Goal: Task Accomplishment & Management: Use online tool/utility

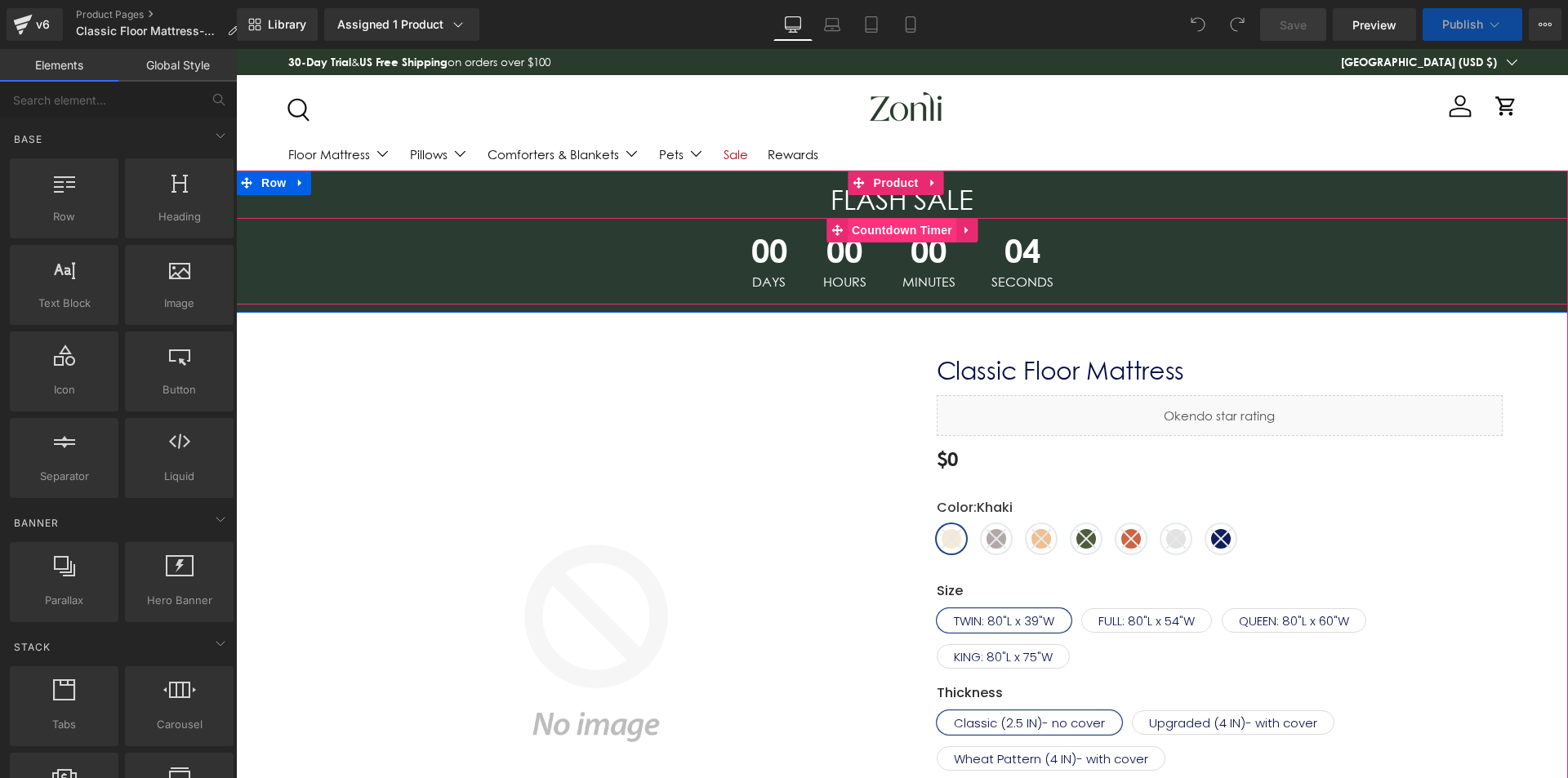
click at [877, 232] on span "Countdown Timer" at bounding box center [902, 230] width 108 height 24
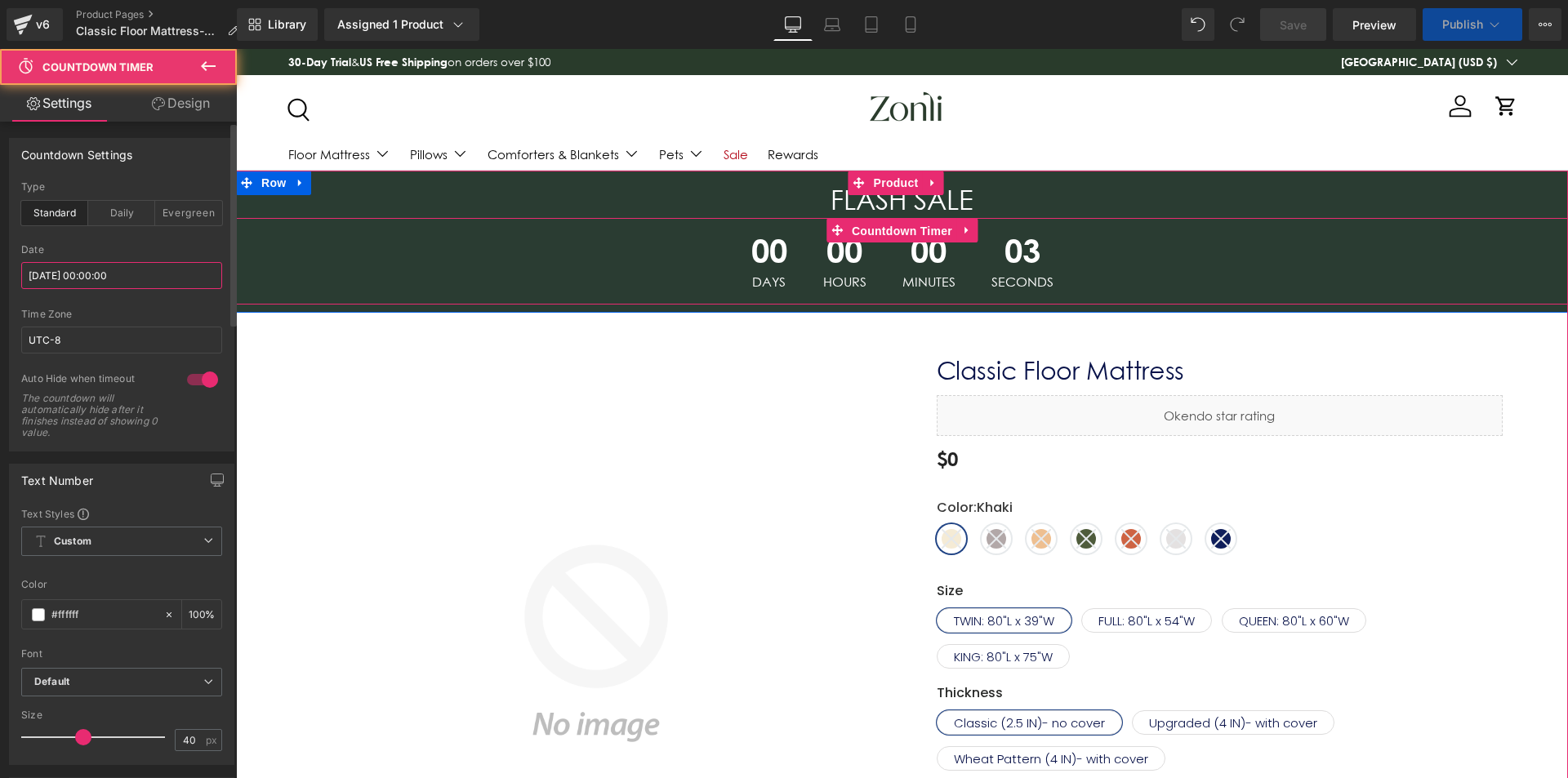
click at [108, 280] on input "[DATE] 00:00:00" at bounding box center [121, 275] width 201 height 27
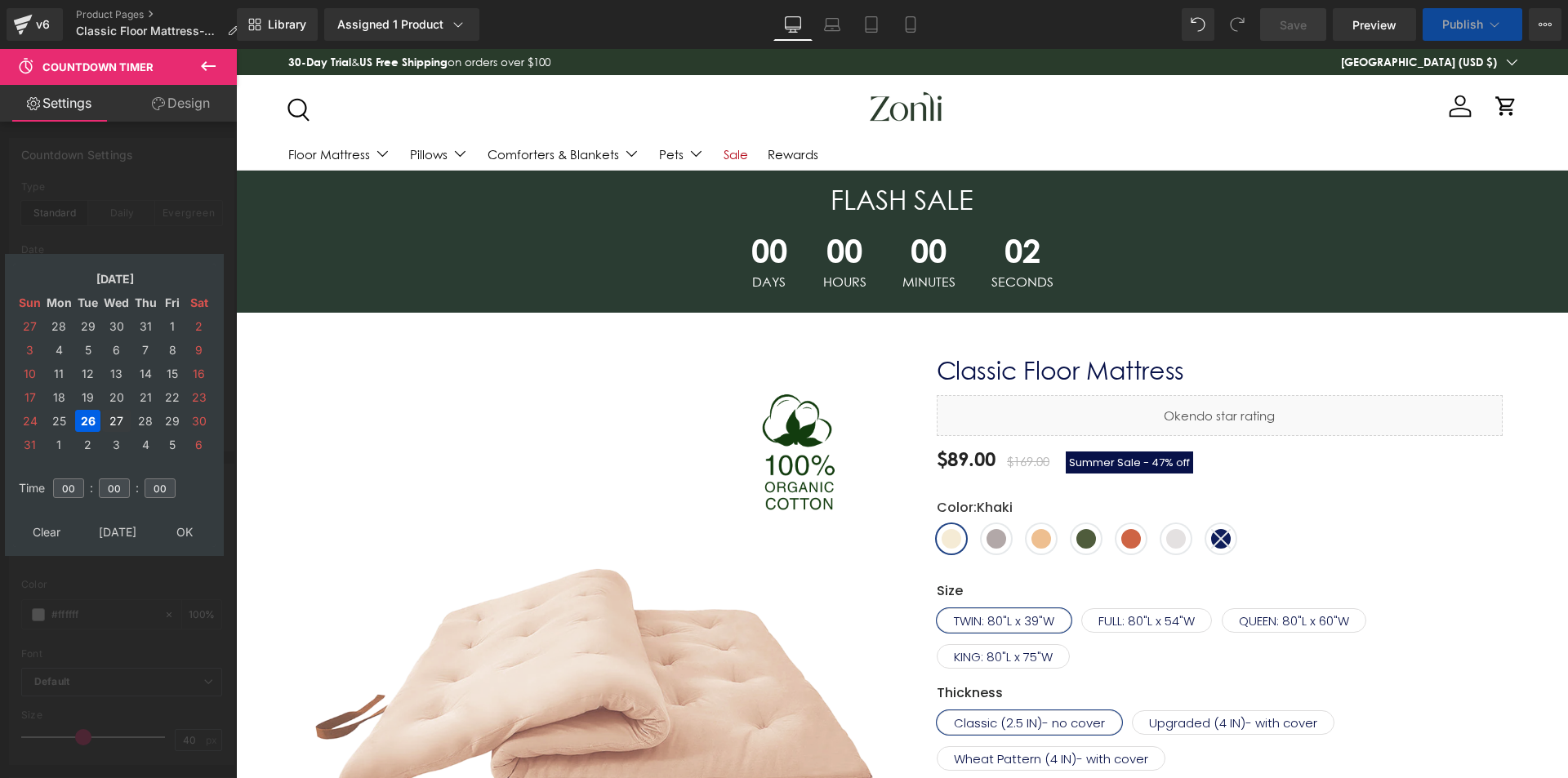
click at [117, 420] on td "27" at bounding box center [116, 421] width 28 height 22
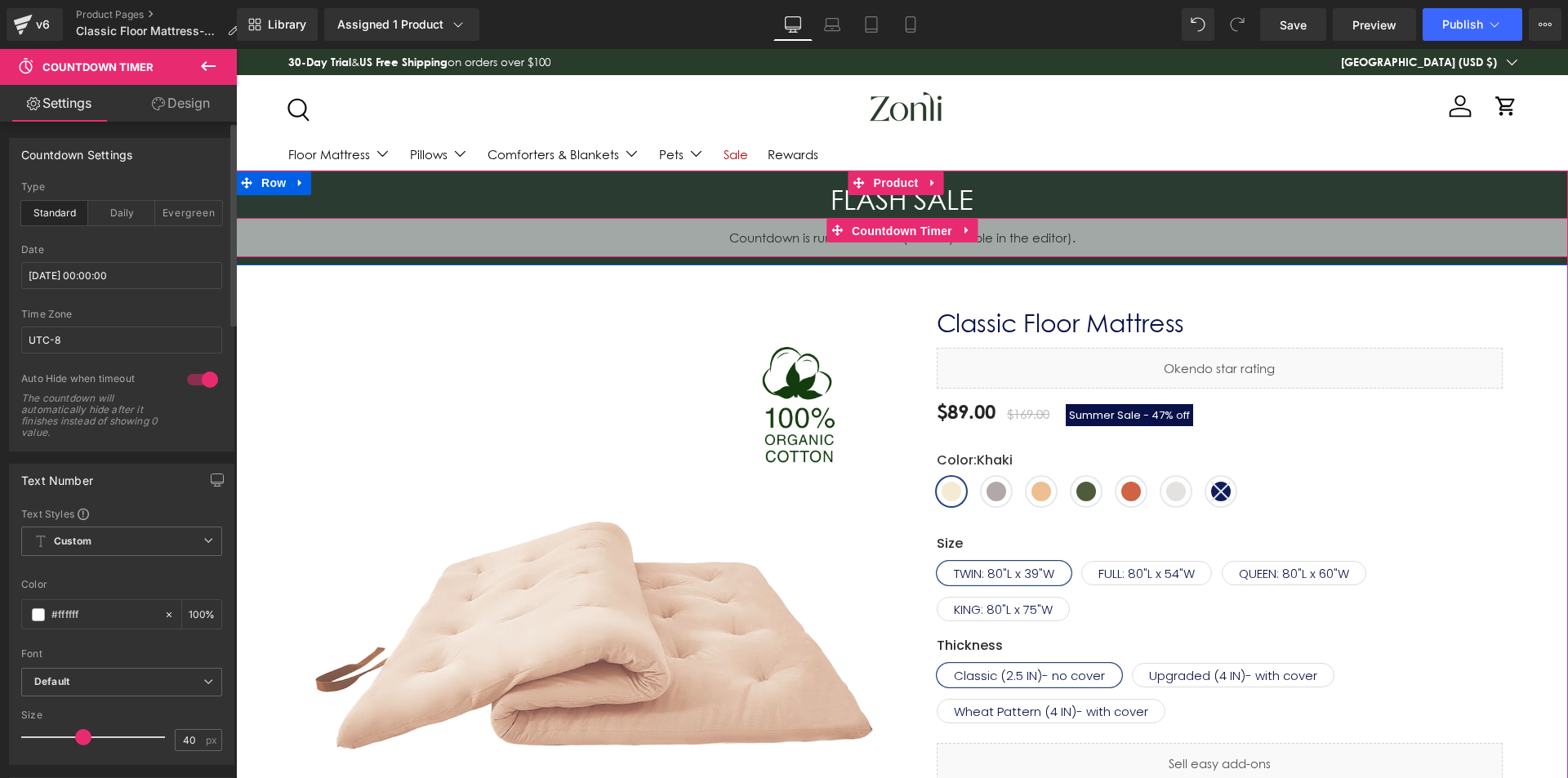
click at [890, 232] on span "Countdown Timer" at bounding box center [902, 231] width 108 height 24
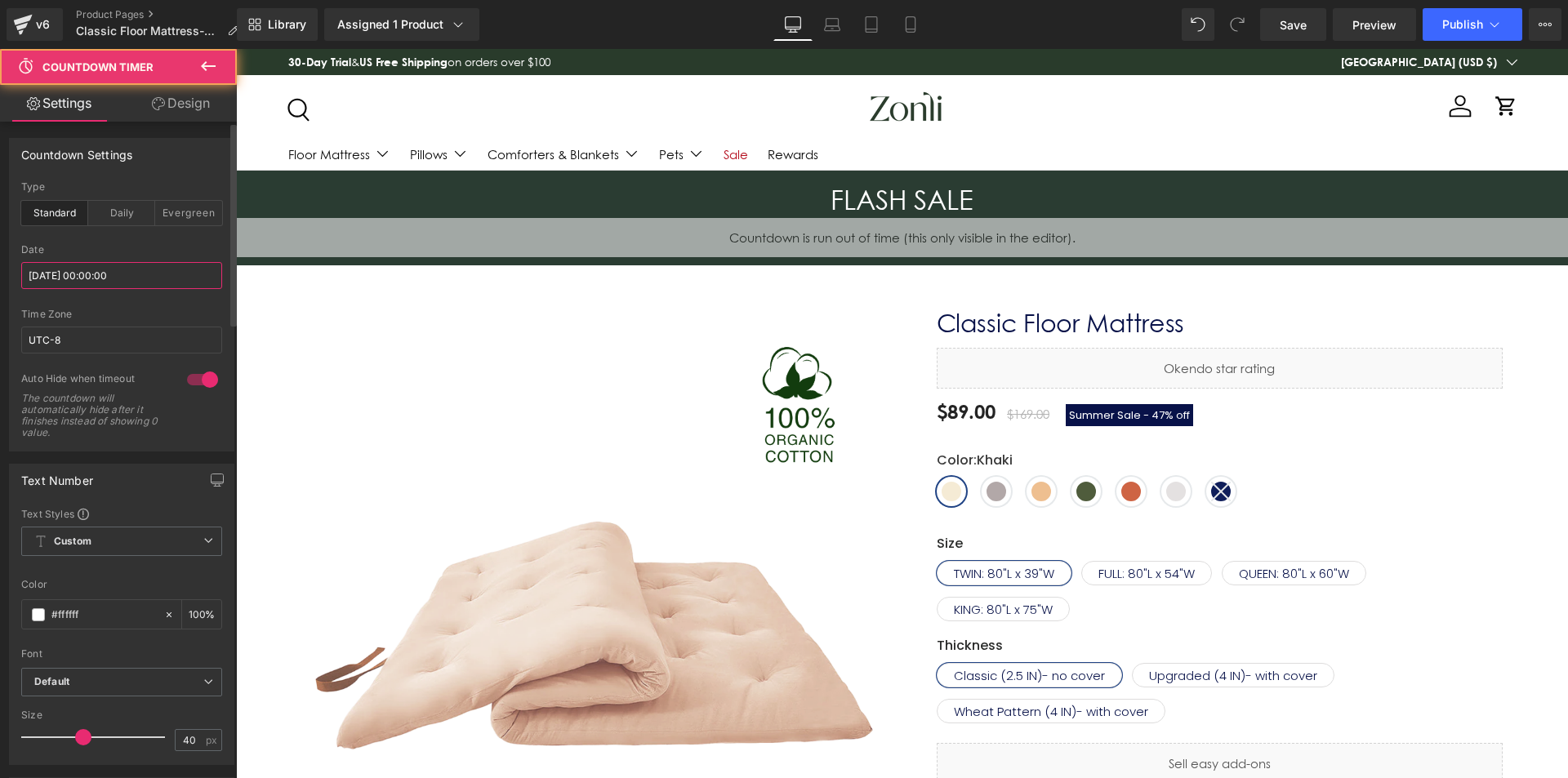
click at [96, 278] on input "[DATE] 00:00:00" at bounding box center [121, 275] width 201 height 27
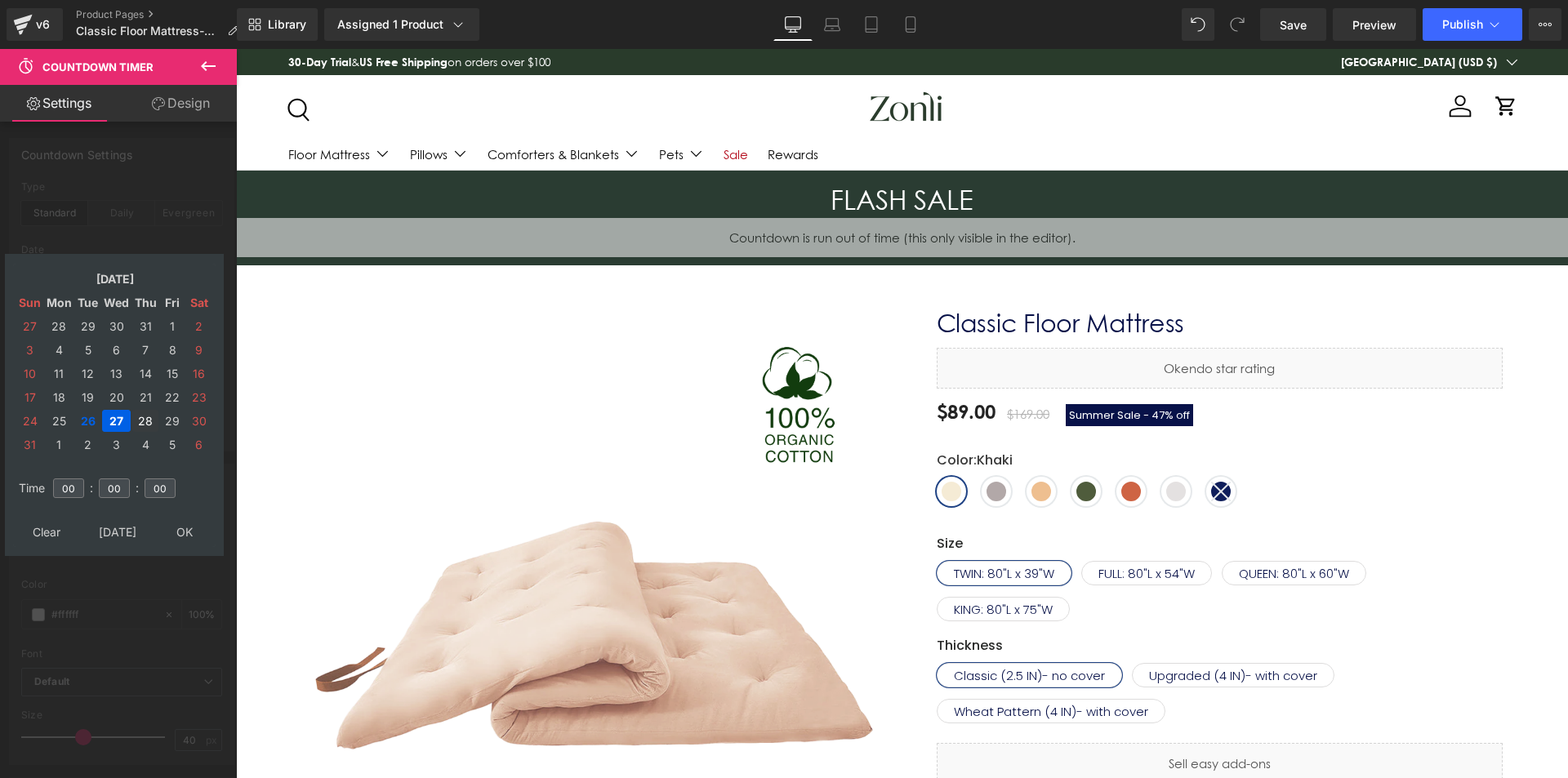
click at [143, 417] on td "28" at bounding box center [146, 421] width 26 height 22
drag, startPoint x: 175, startPoint y: 522, endPoint x: 129, endPoint y: 270, distance: 256.2
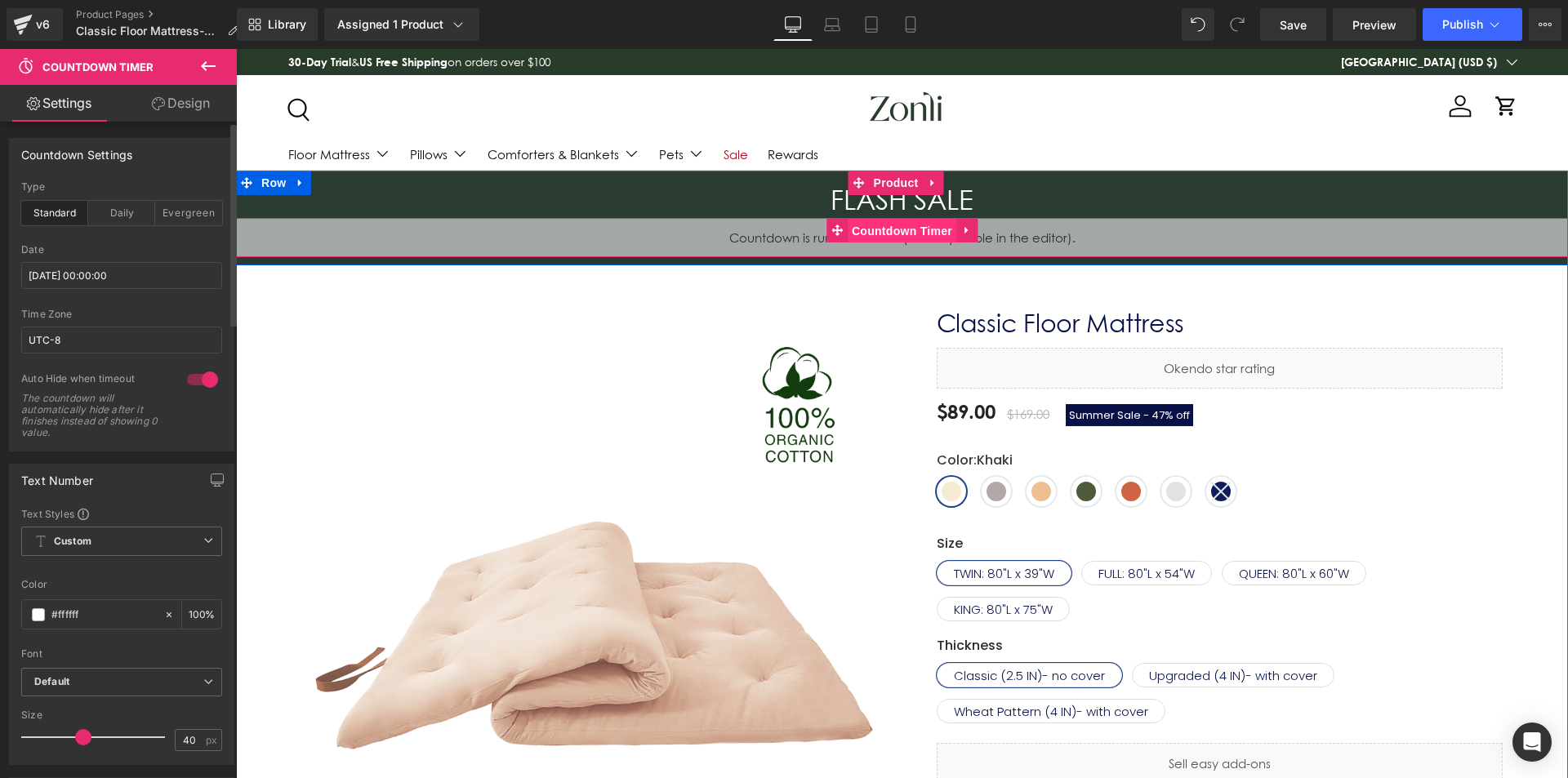
click at [872, 225] on span "Countdown Timer" at bounding box center [902, 231] width 108 height 24
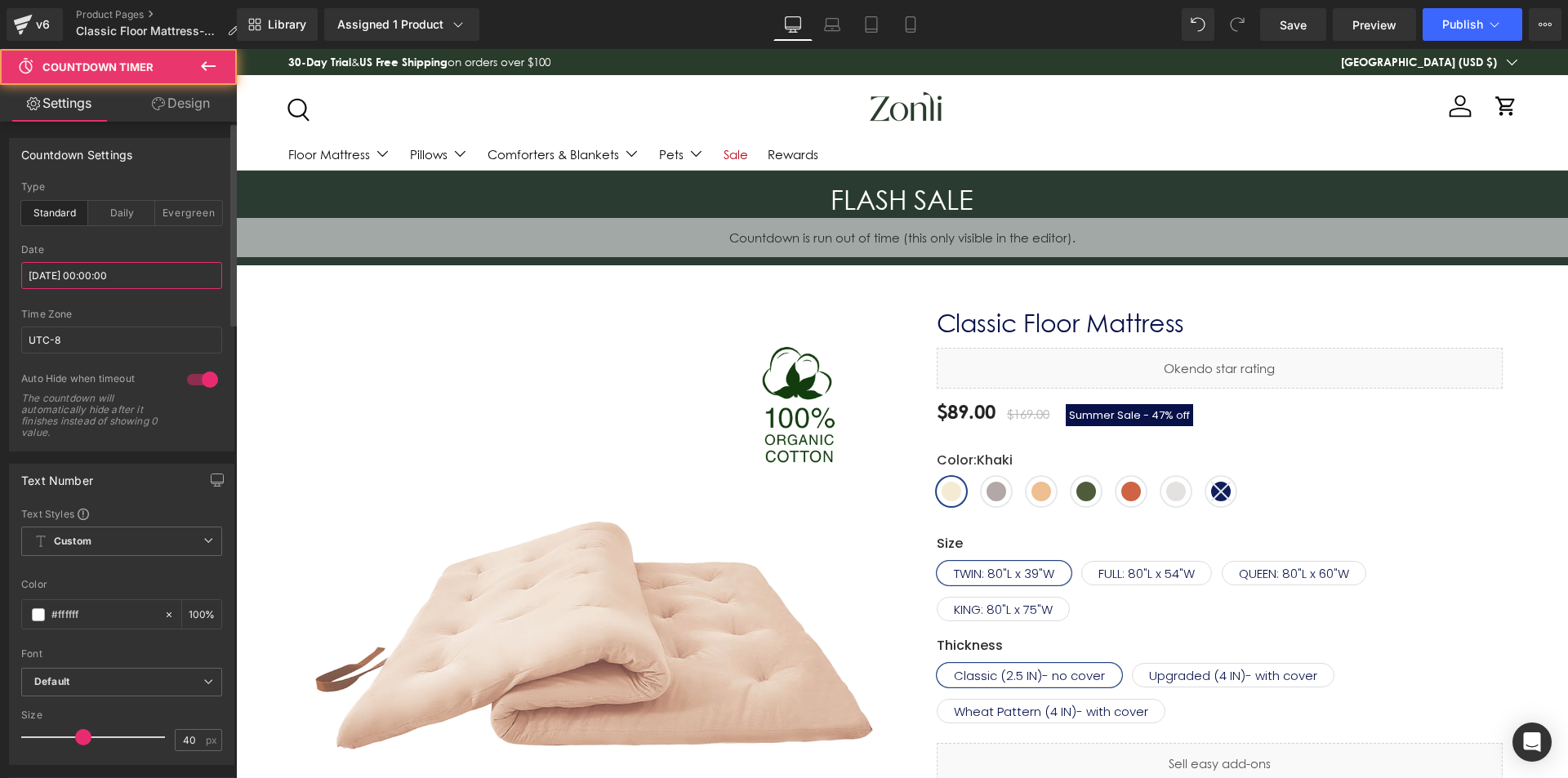
click at [115, 271] on input "[DATE] 00:00:00" at bounding box center [121, 275] width 201 height 27
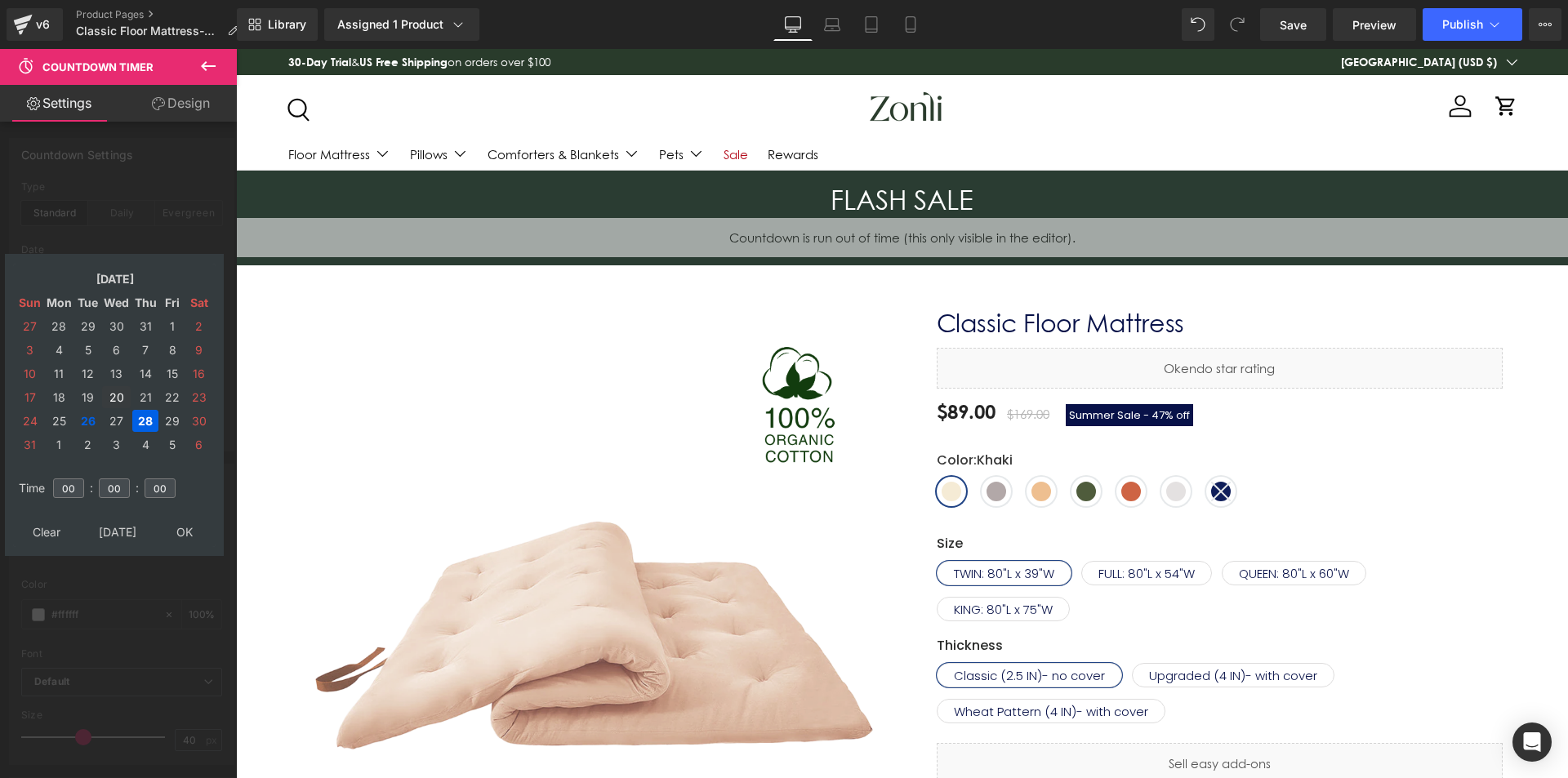
click at [113, 427] on td "27" at bounding box center [116, 421] width 28 height 22
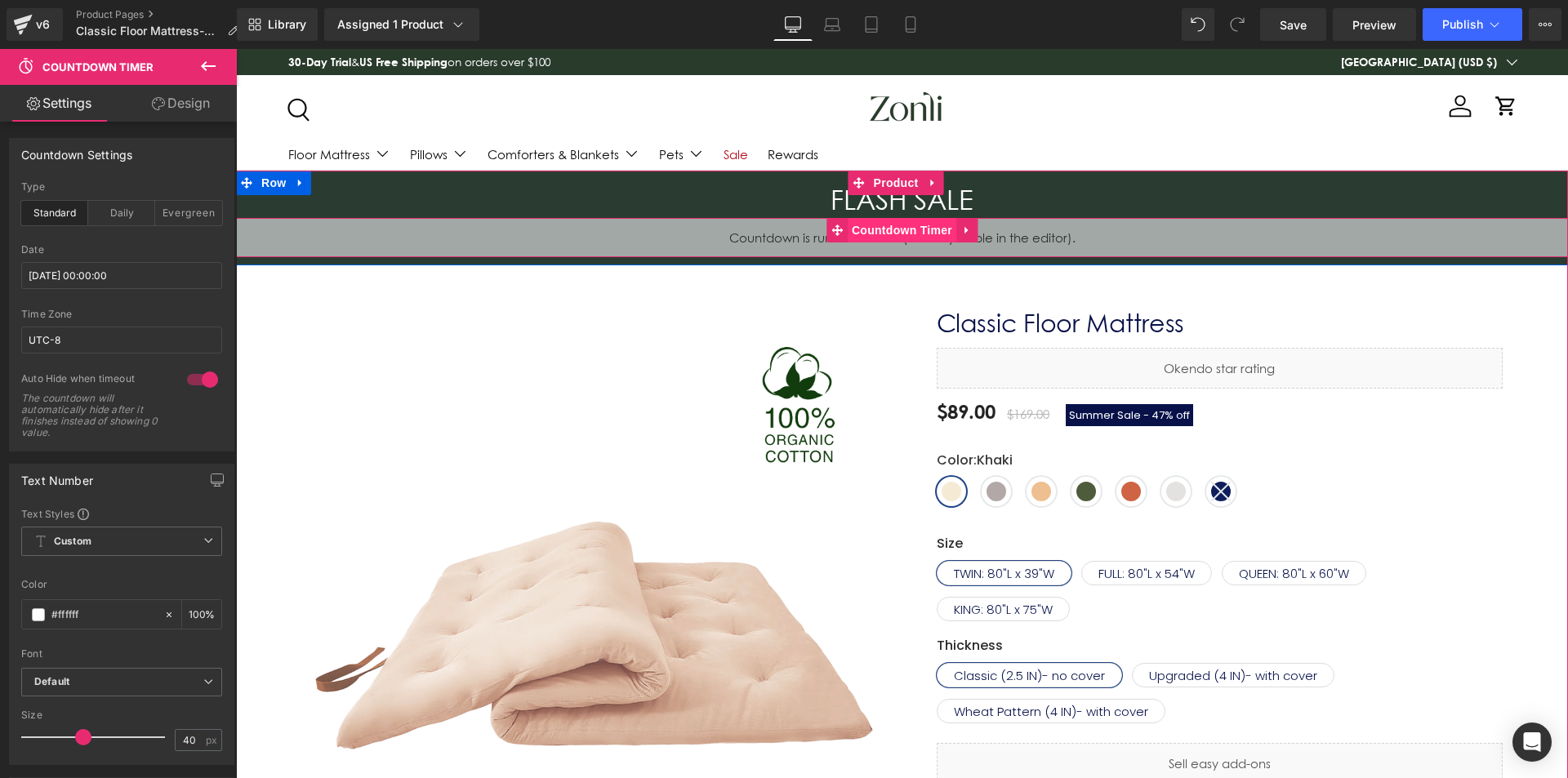
click at [891, 228] on span "Countdown Timer" at bounding box center [902, 230] width 108 height 24
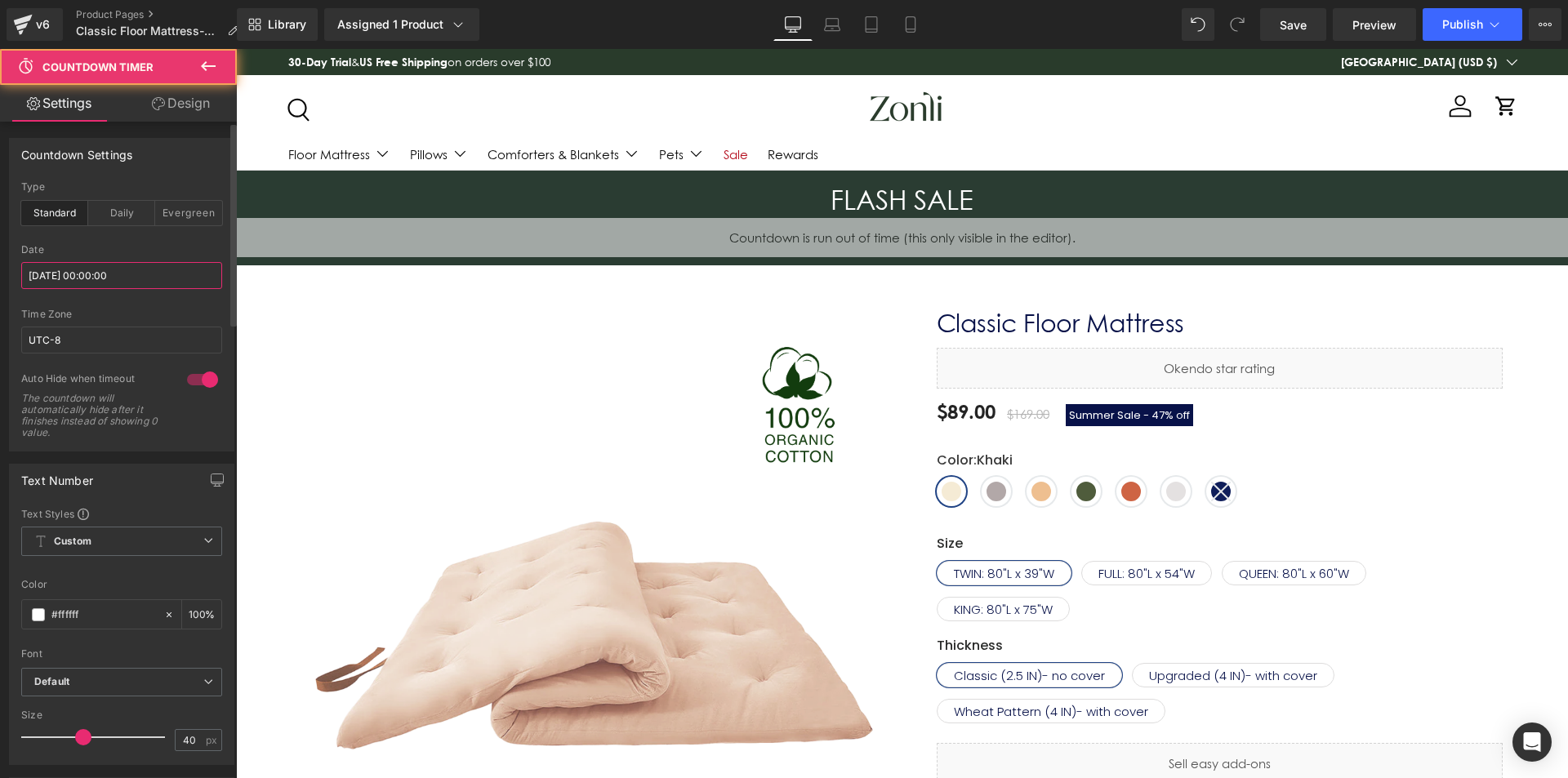
click at [102, 278] on input "[DATE] 00:00:00" at bounding box center [121, 275] width 201 height 27
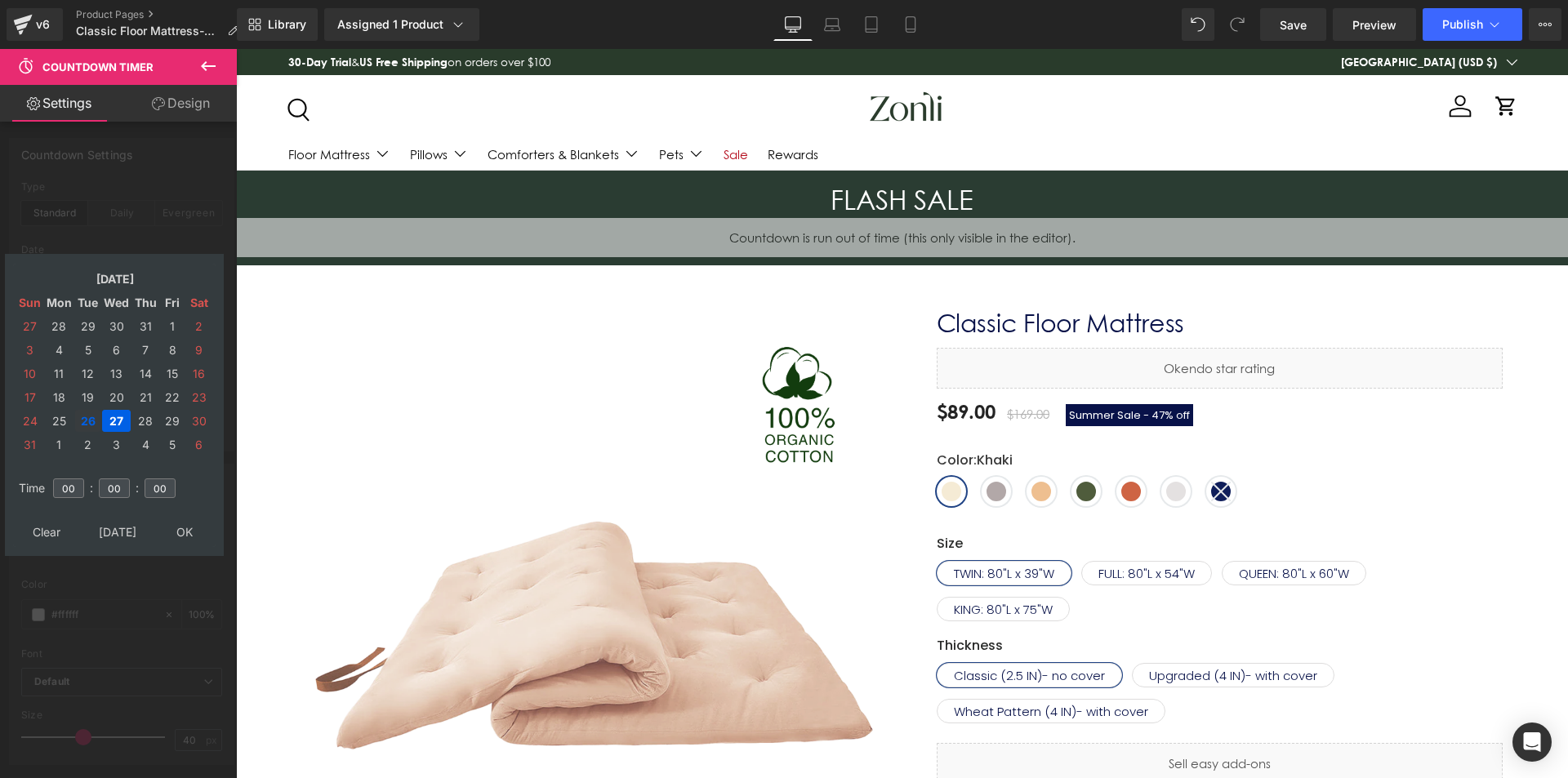
click at [97, 415] on td "26" at bounding box center [87, 421] width 25 height 22
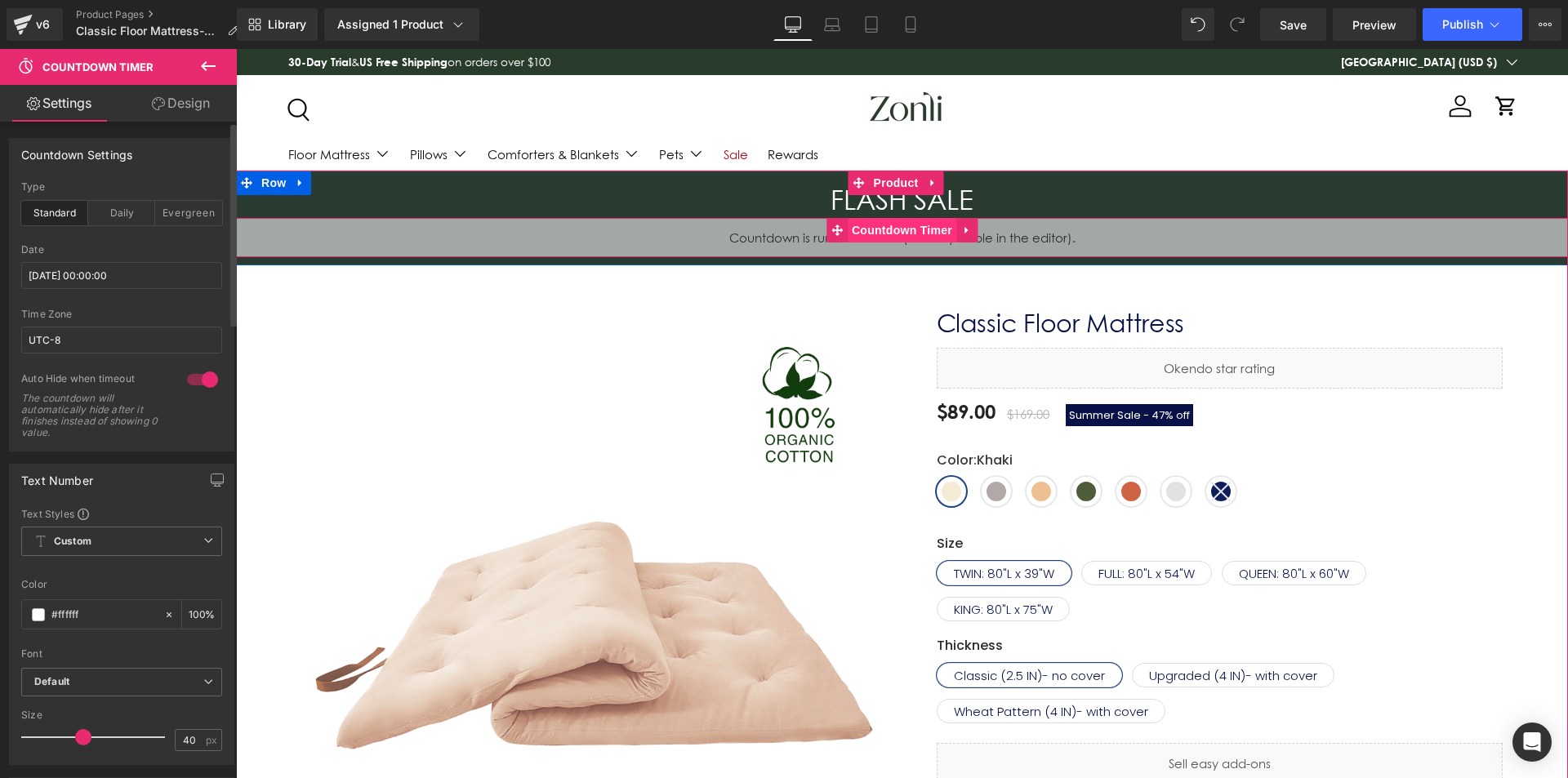
click at [860, 224] on span "Countdown Timer" at bounding box center [902, 230] width 108 height 24
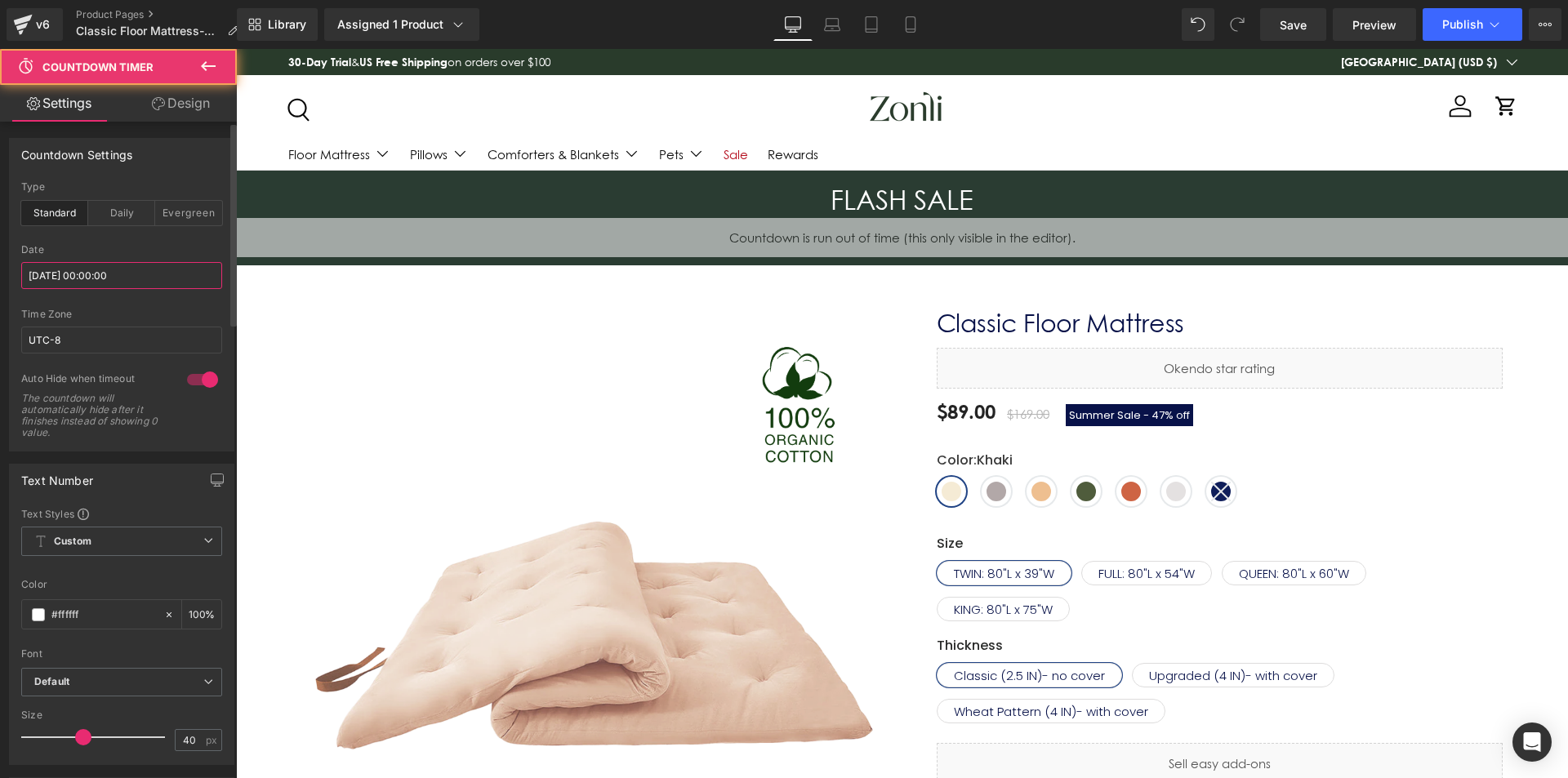
click at [91, 264] on input "[DATE] 00:00:00" at bounding box center [121, 275] width 201 height 27
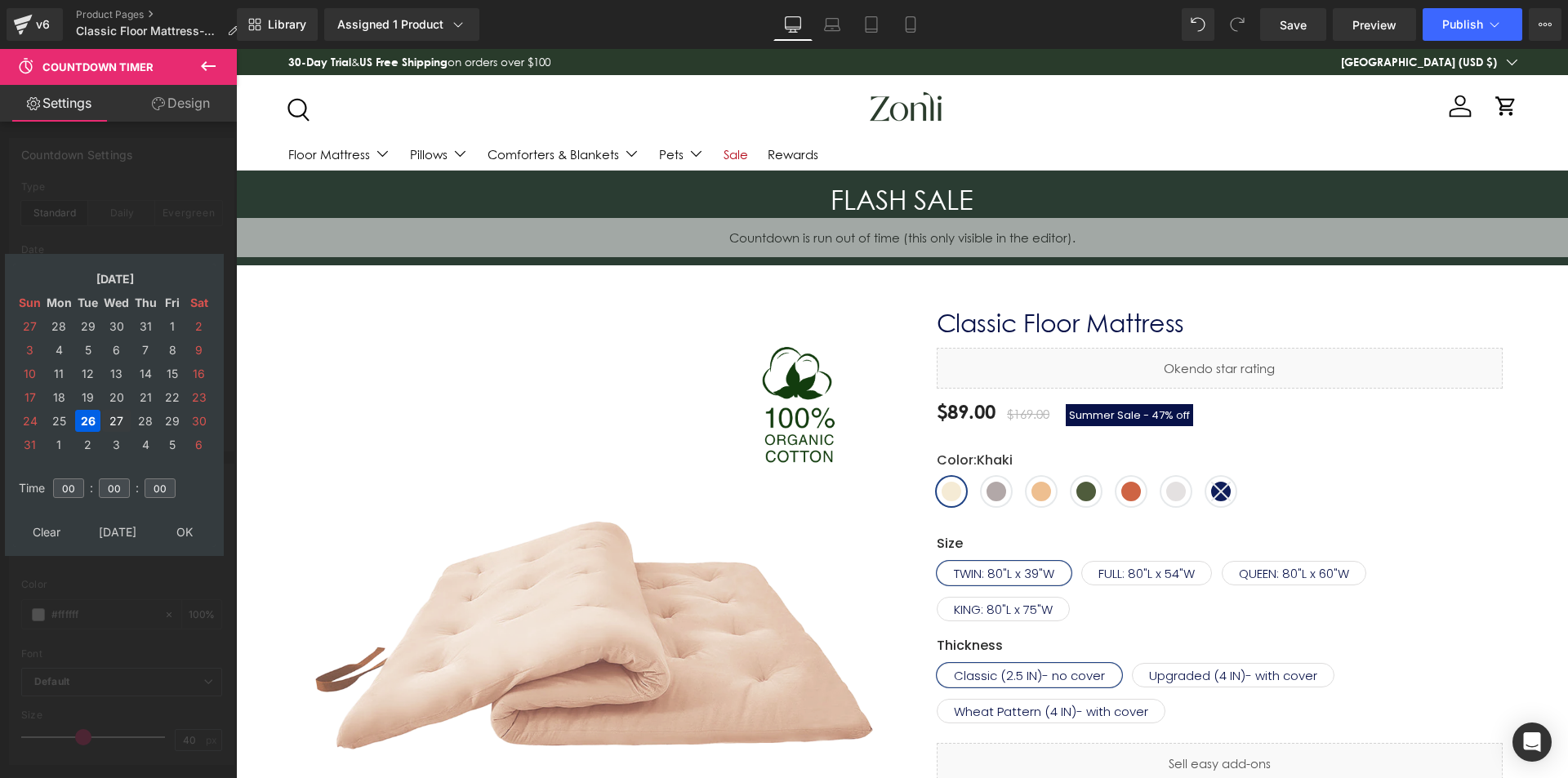
click at [118, 423] on td "27" at bounding box center [116, 421] width 28 height 22
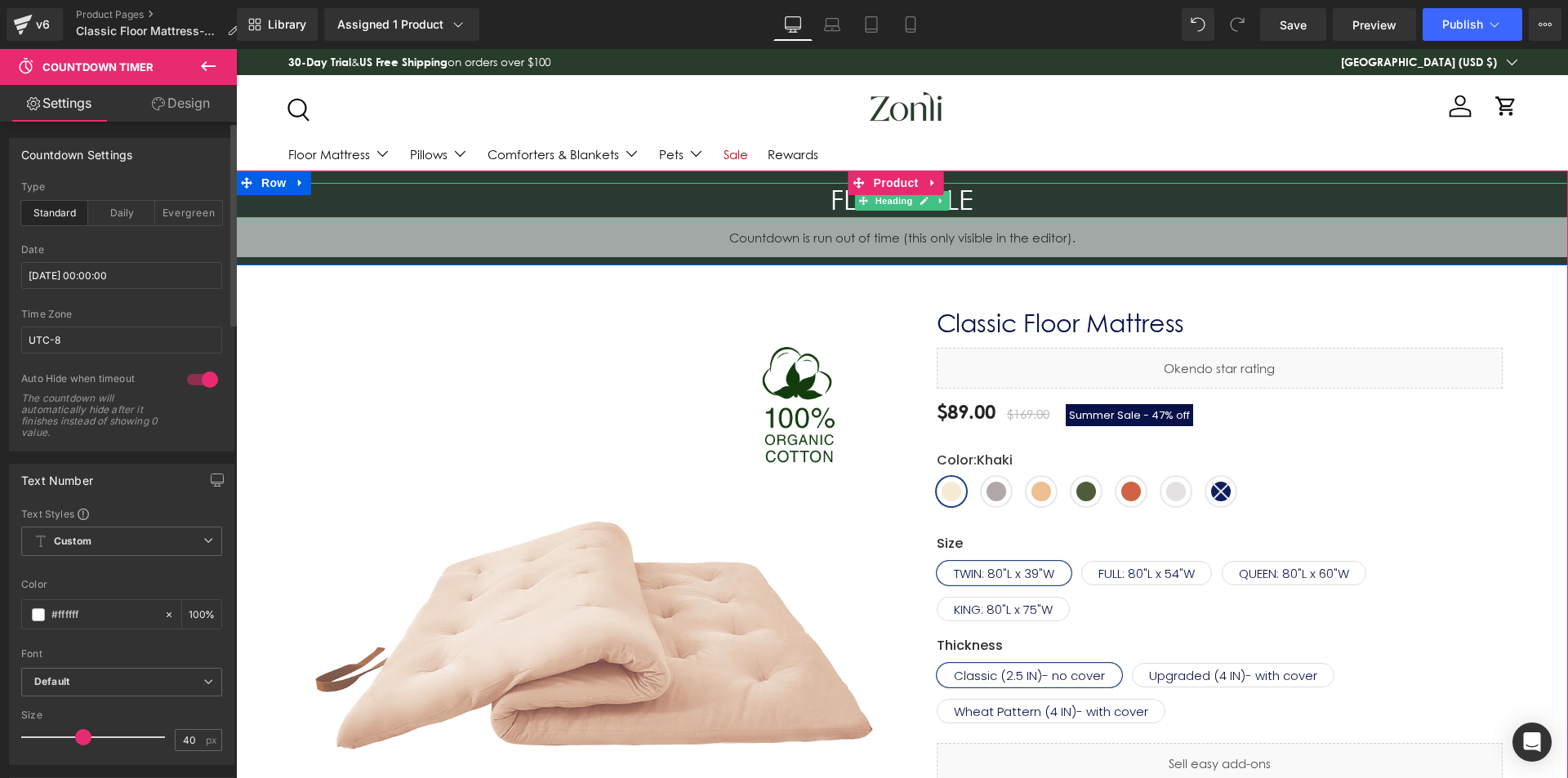
click at [932, 212] on h3 "FLASH SALE" at bounding box center [902, 201] width 1332 height 35
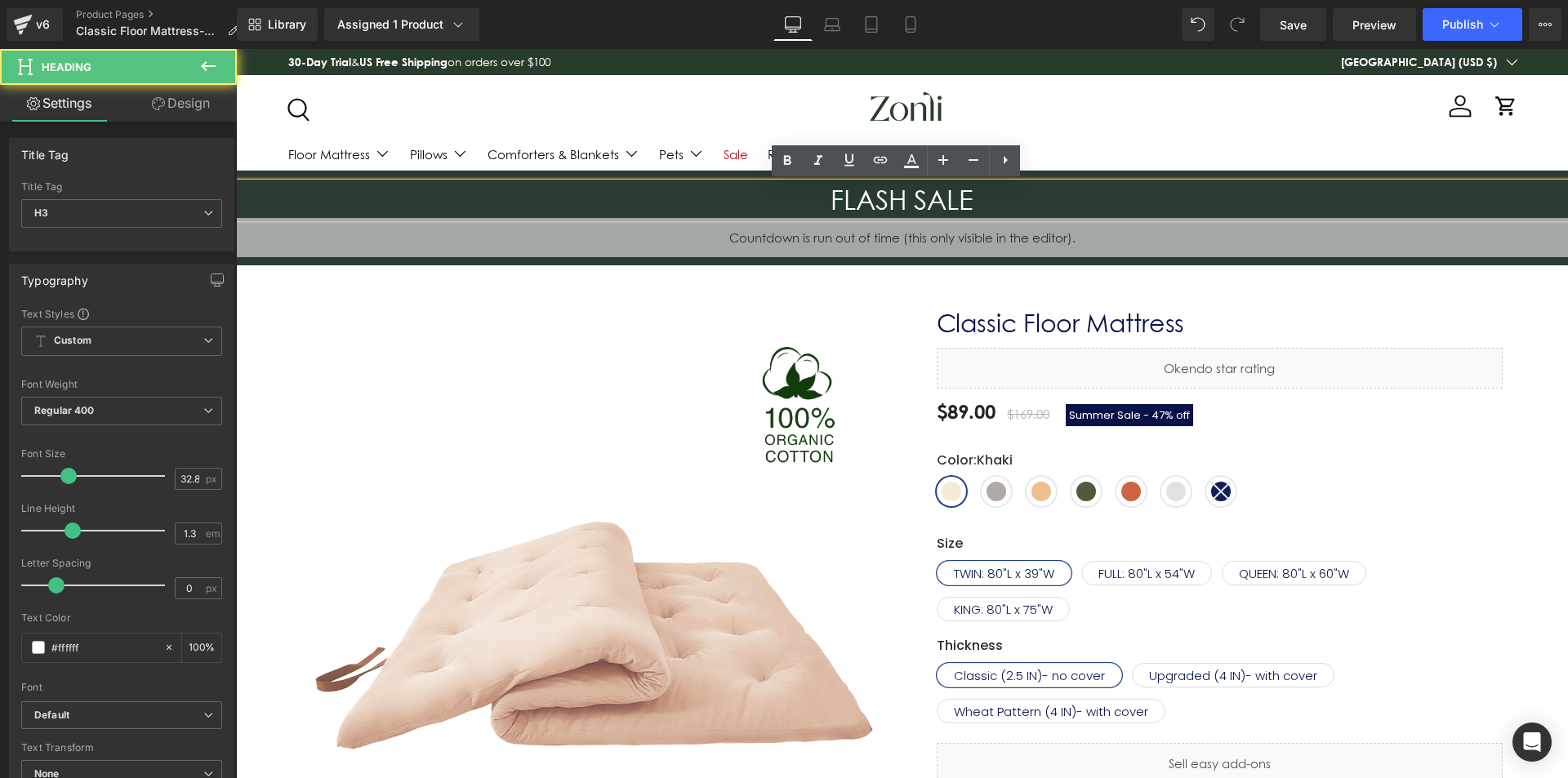
click at [923, 235] on span "Countdown Timer" at bounding box center [902, 230] width 88 height 20
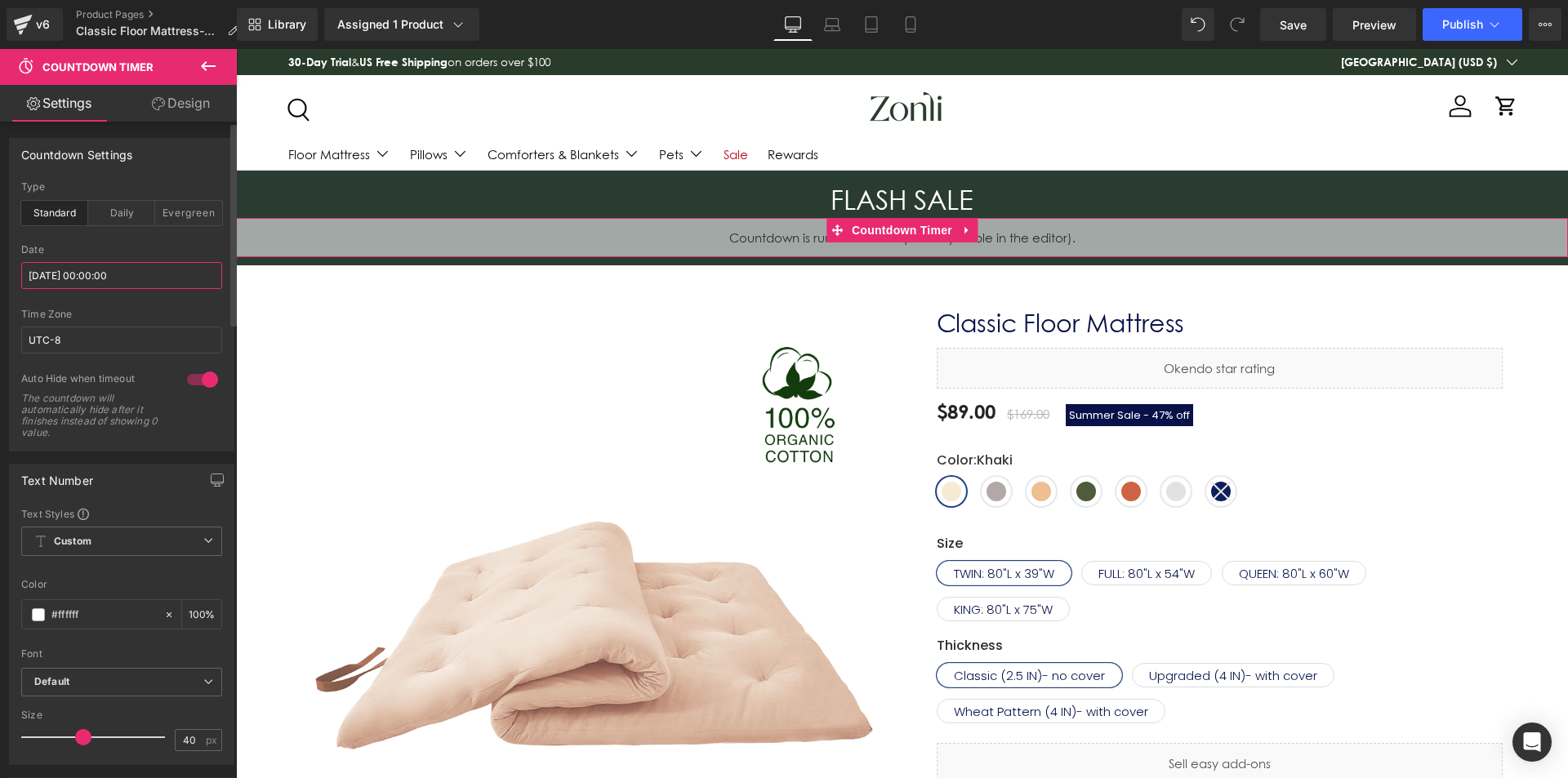
click at [90, 269] on input "[DATE] 00:00:00" at bounding box center [121, 275] width 201 height 27
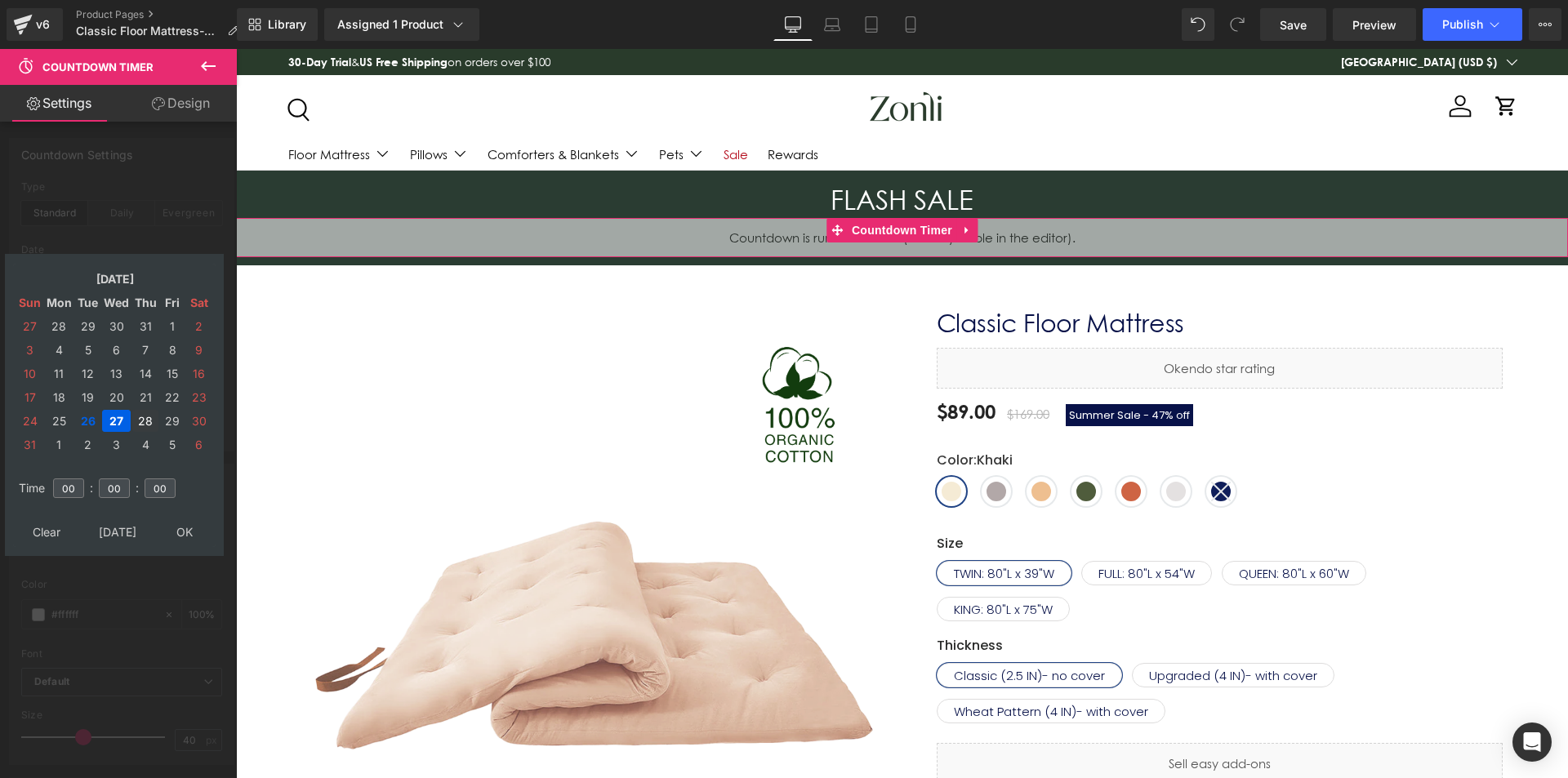
click at [146, 417] on td "28" at bounding box center [146, 421] width 26 height 22
drag, startPoint x: 191, startPoint y: 528, endPoint x: 381, endPoint y: 334, distance: 271.5
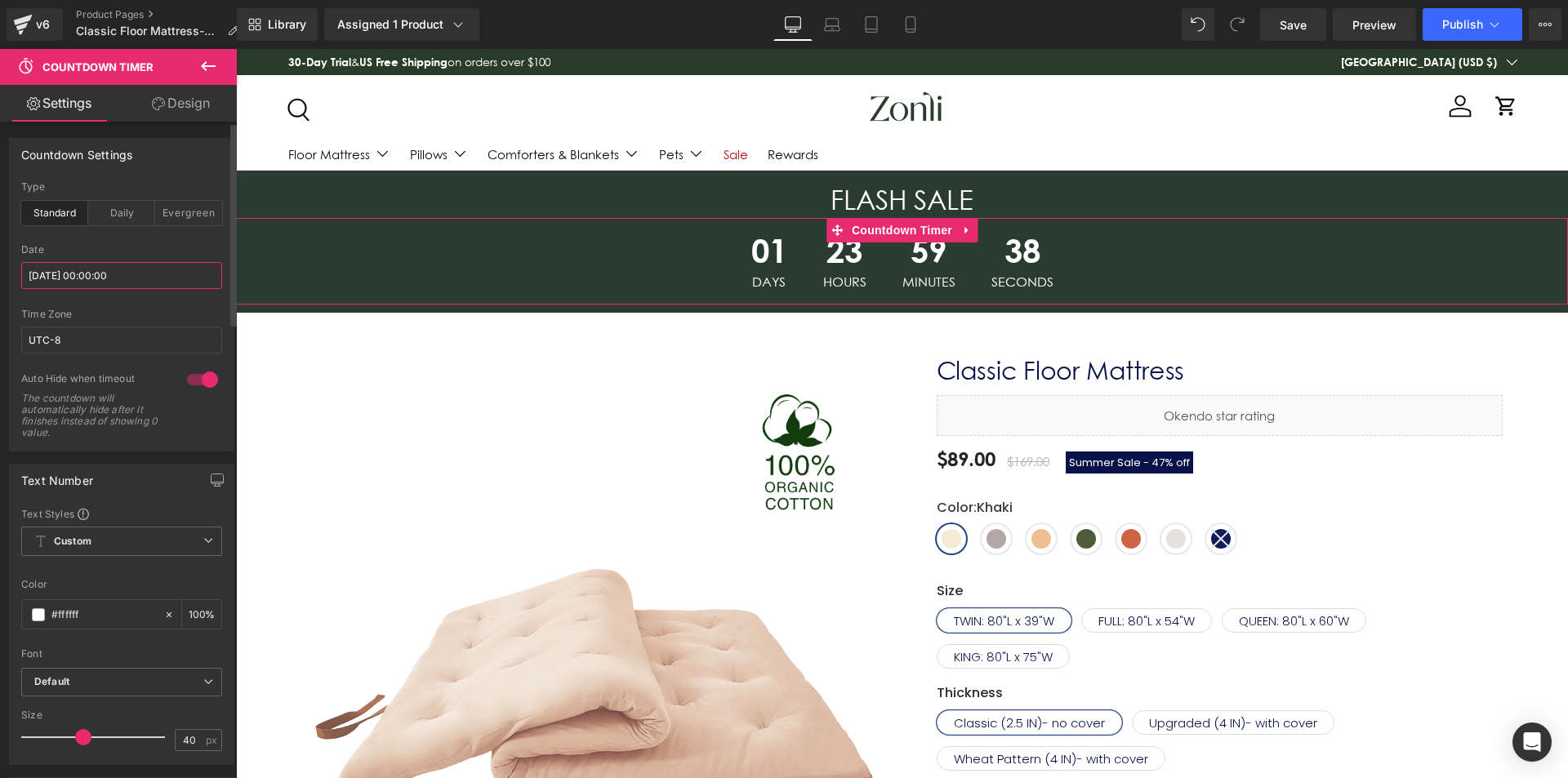
click at [122, 269] on input "[DATE] 00:00:00" at bounding box center [121, 275] width 201 height 27
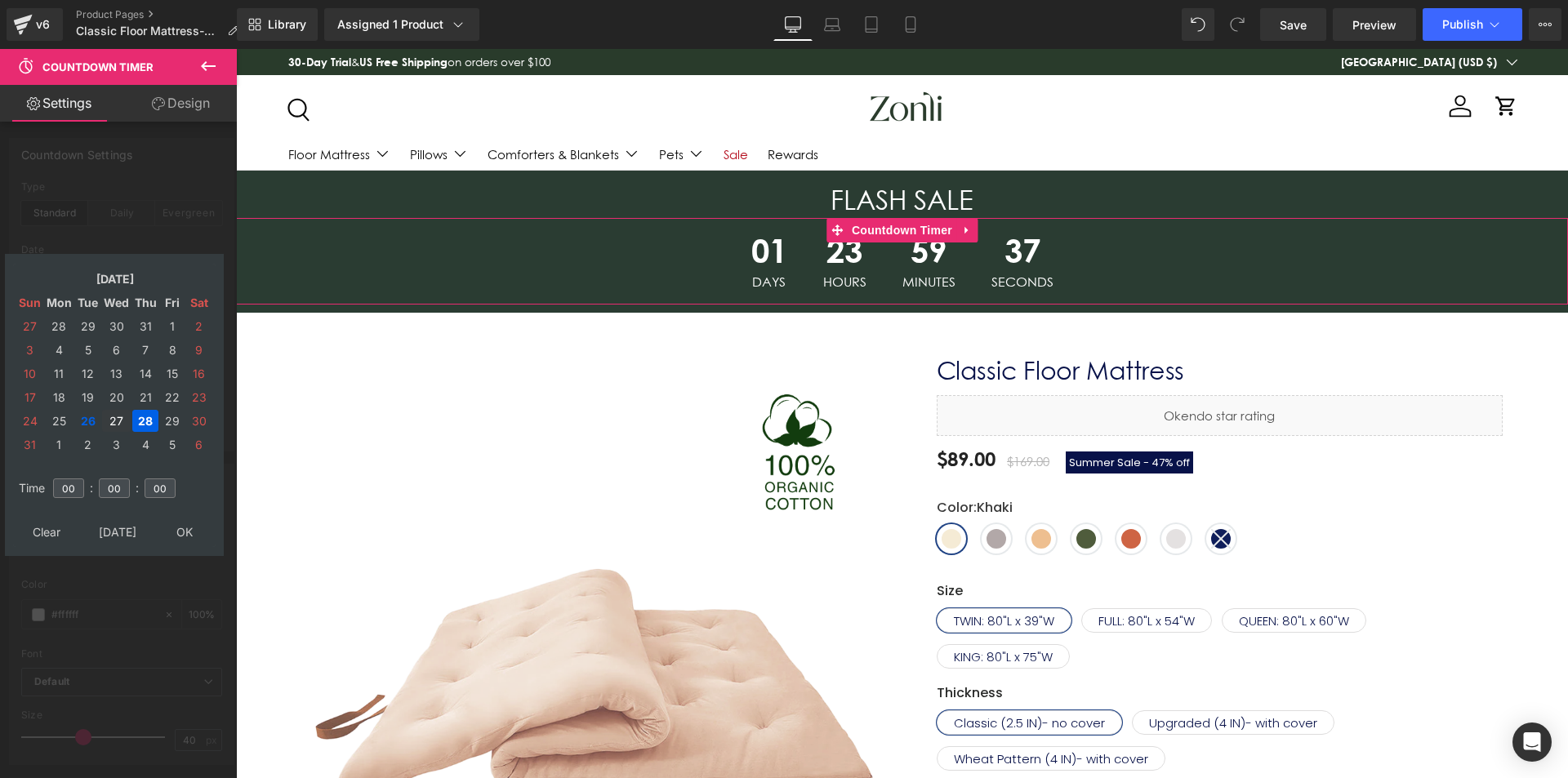
click at [108, 421] on td "27" at bounding box center [116, 421] width 28 height 22
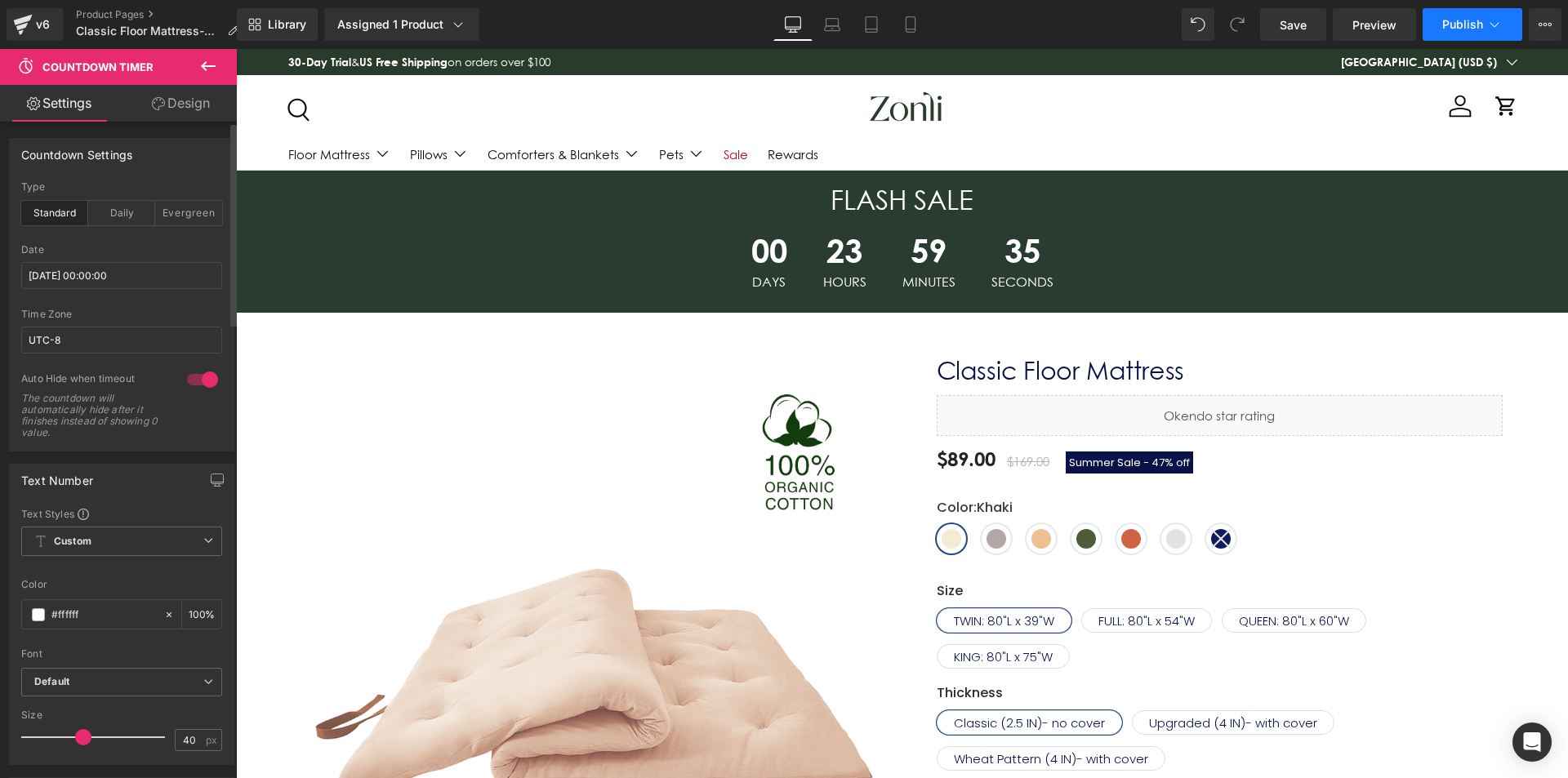
click at [1467, 18] on span "Publish" at bounding box center [1462, 24] width 40 height 13
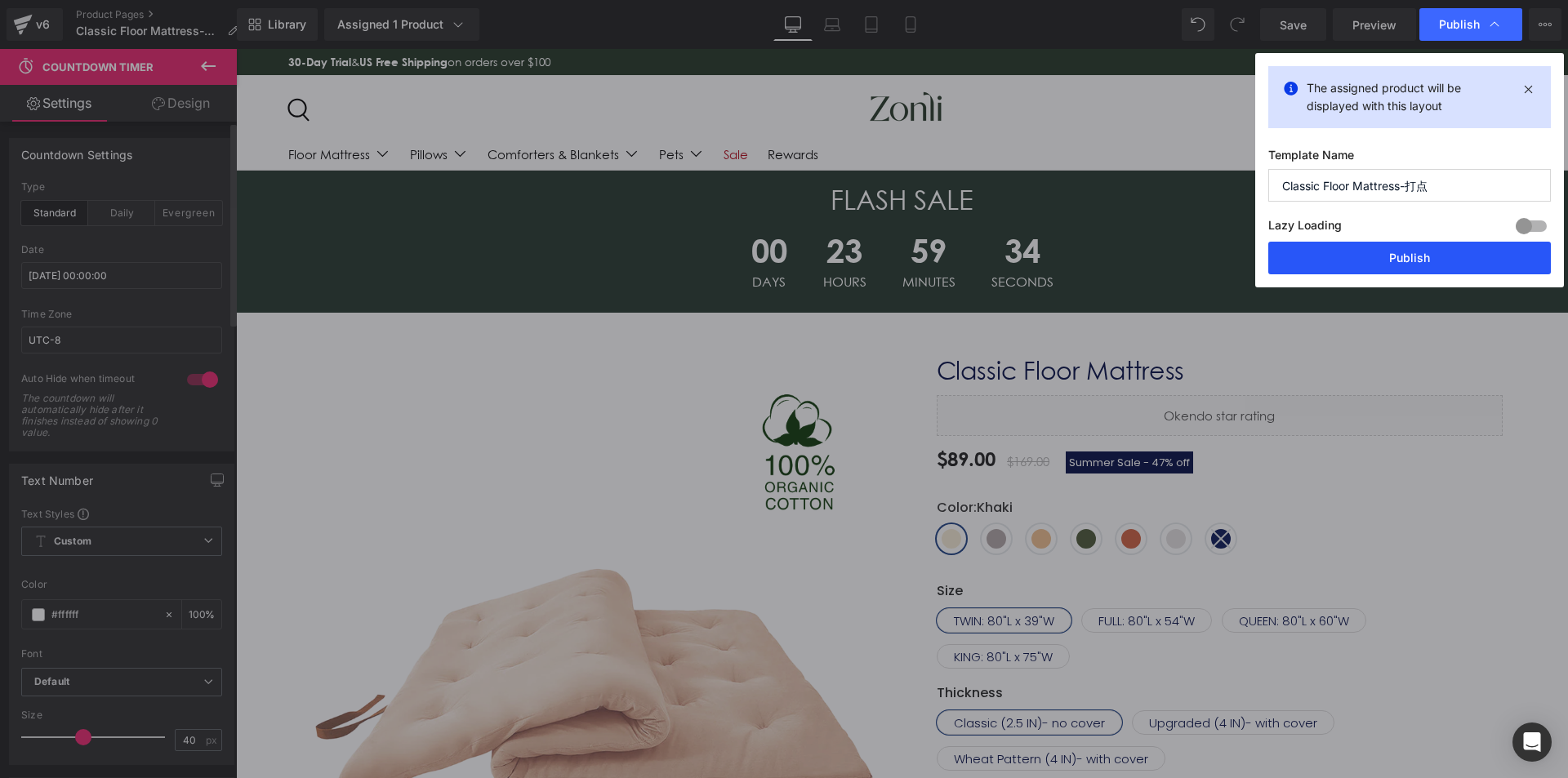
click at [1425, 244] on button "Publish" at bounding box center [1410, 258] width 282 height 33
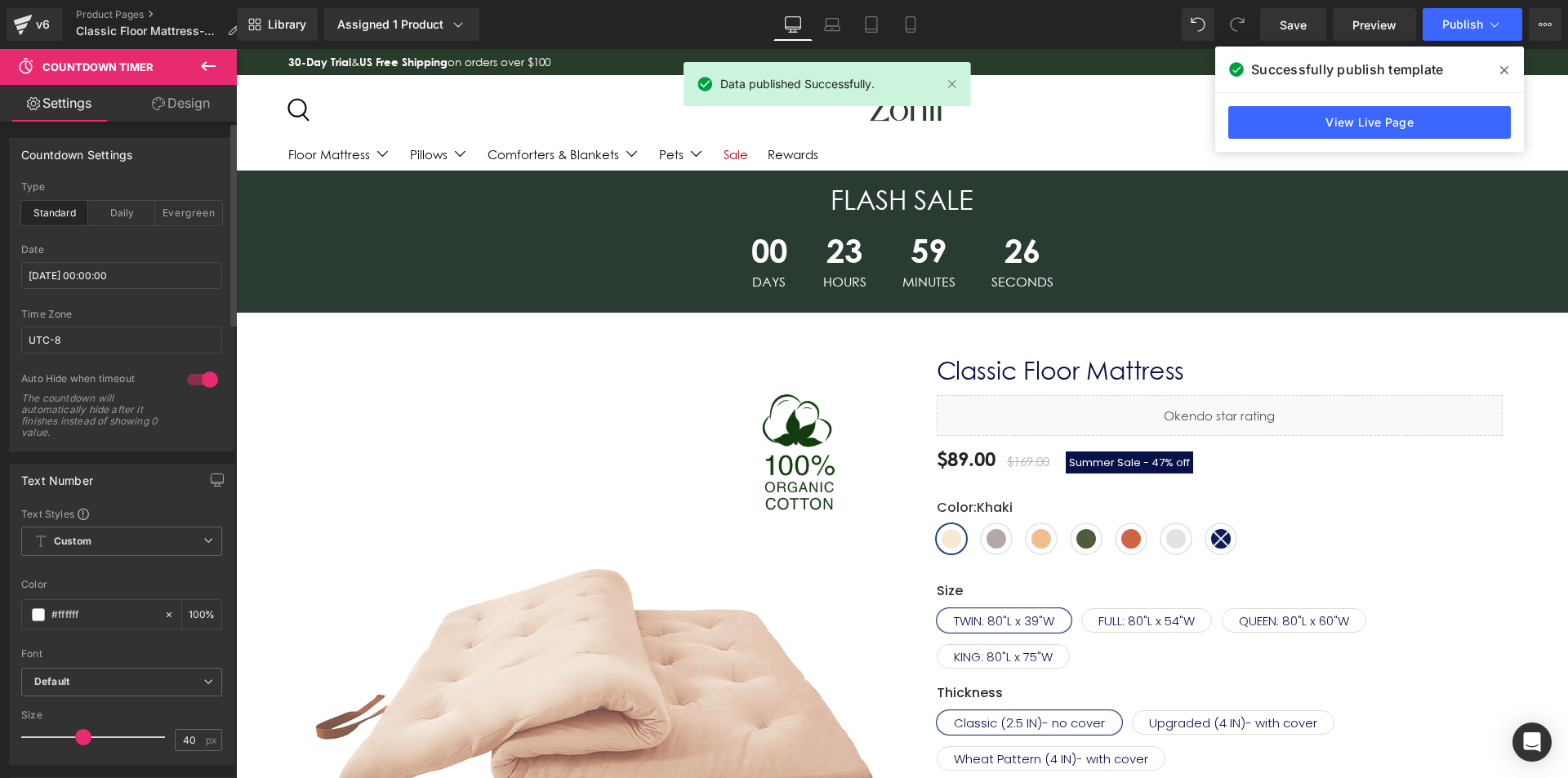
click at [1507, 67] on icon at bounding box center [1504, 70] width 8 height 8
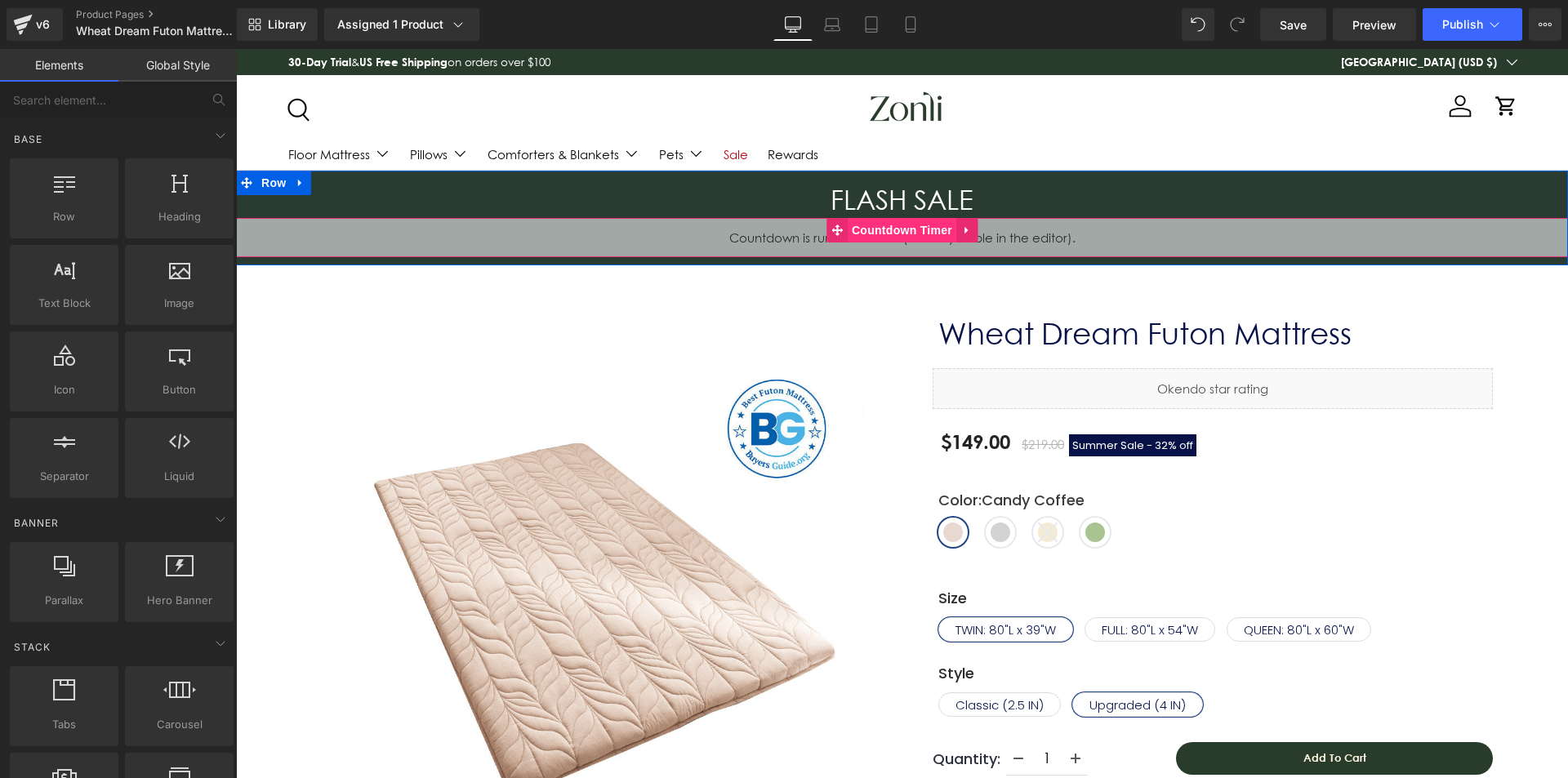
click at [893, 227] on span "Countdown Timer" at bounding box center [902, 230] width 108 height 24
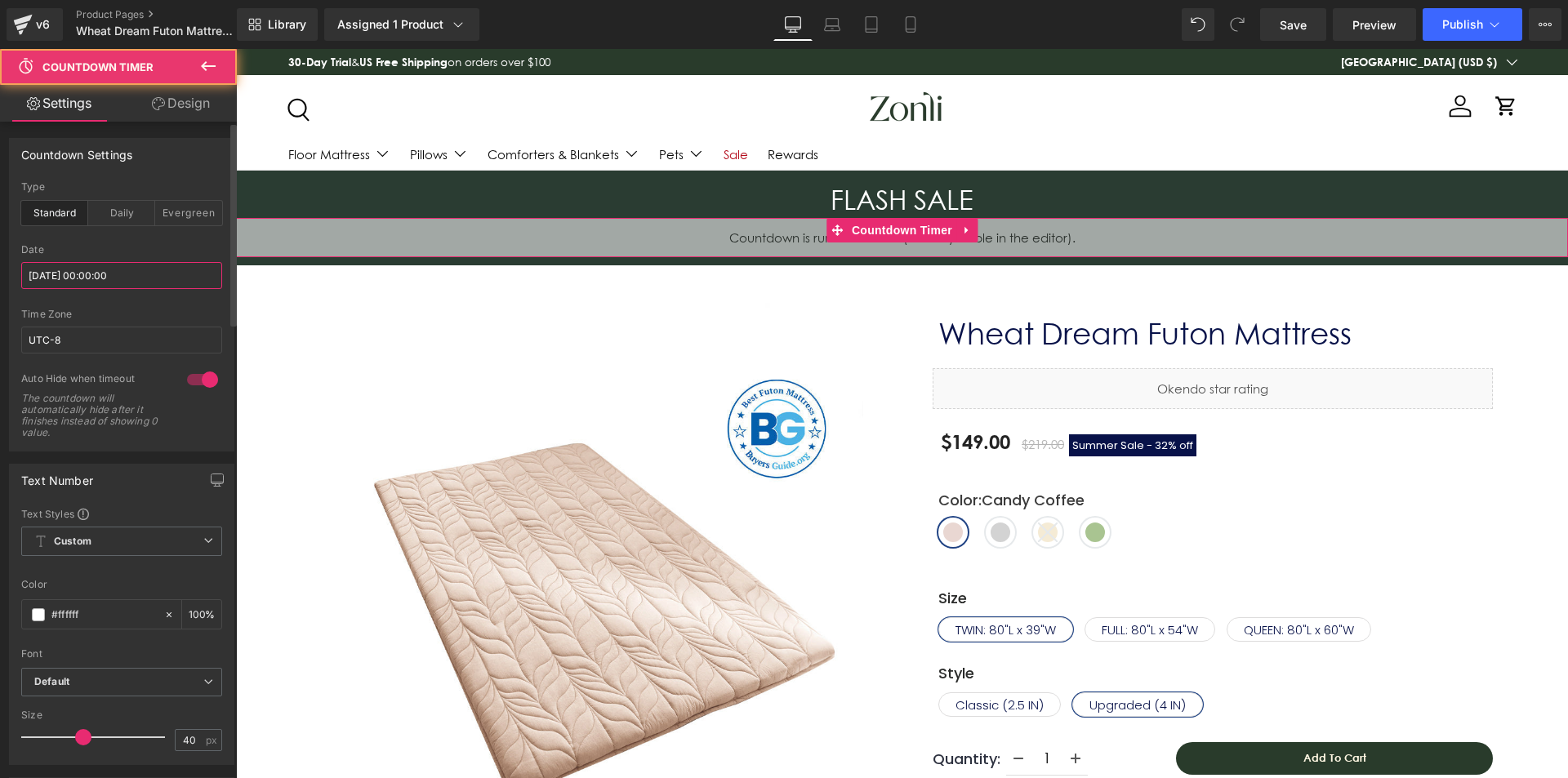
click at [100, 283] on input "[DATE] 00:00:00" at bounding box center [121, 275] width 201 height 27
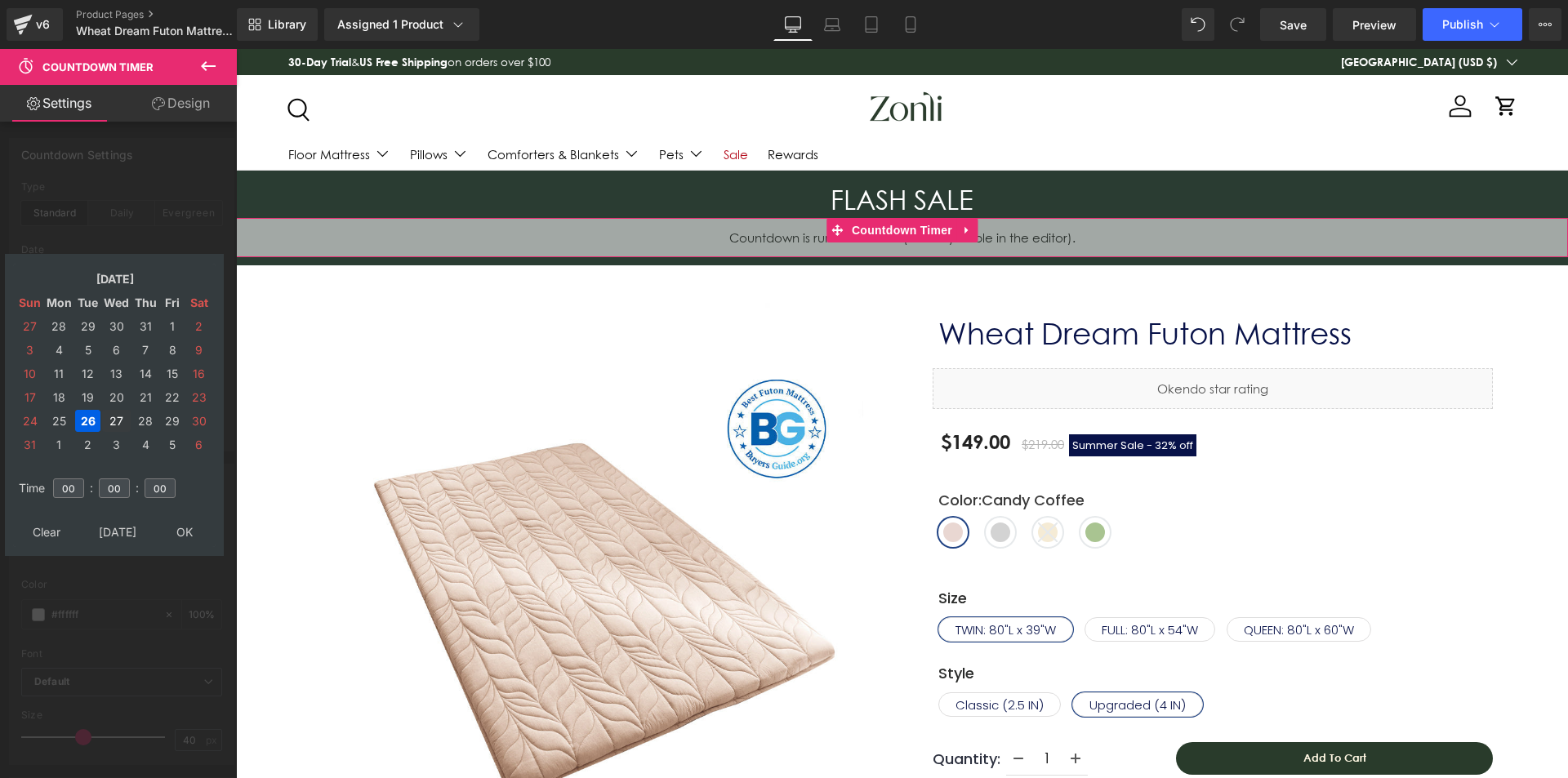
click at [110, 419] on td "27" at bounding box center [116, 421] width 28 height 22
drag, startPoint x: 172, startPoint y: 529, endPoint x: 497, endPoint y: 310, distance: 391.9
type input "[DATE] 00:00:00"
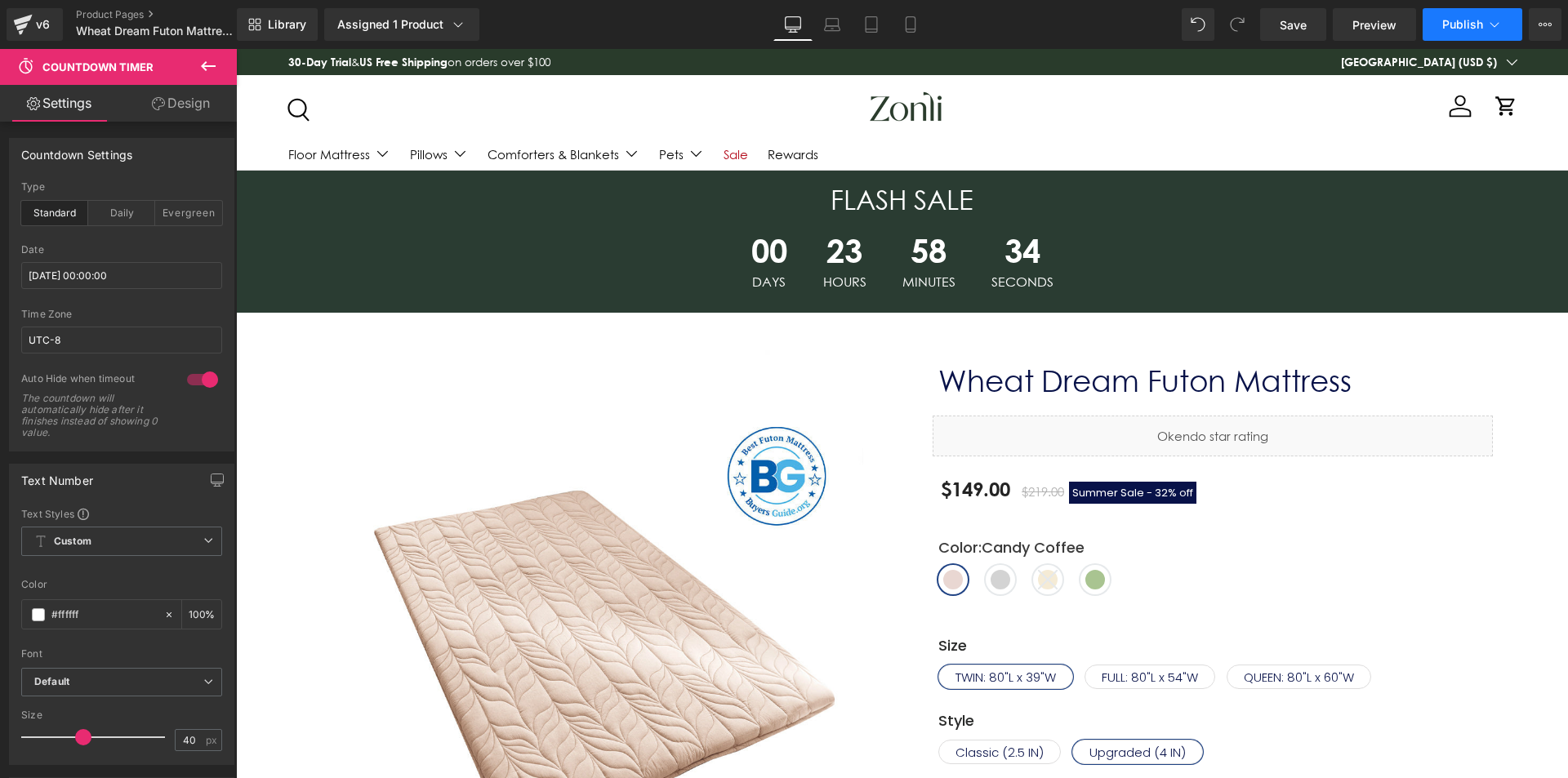
click at [1461, 32] on button "Publish" at bounding box center [1473, 24] width 100 height 33
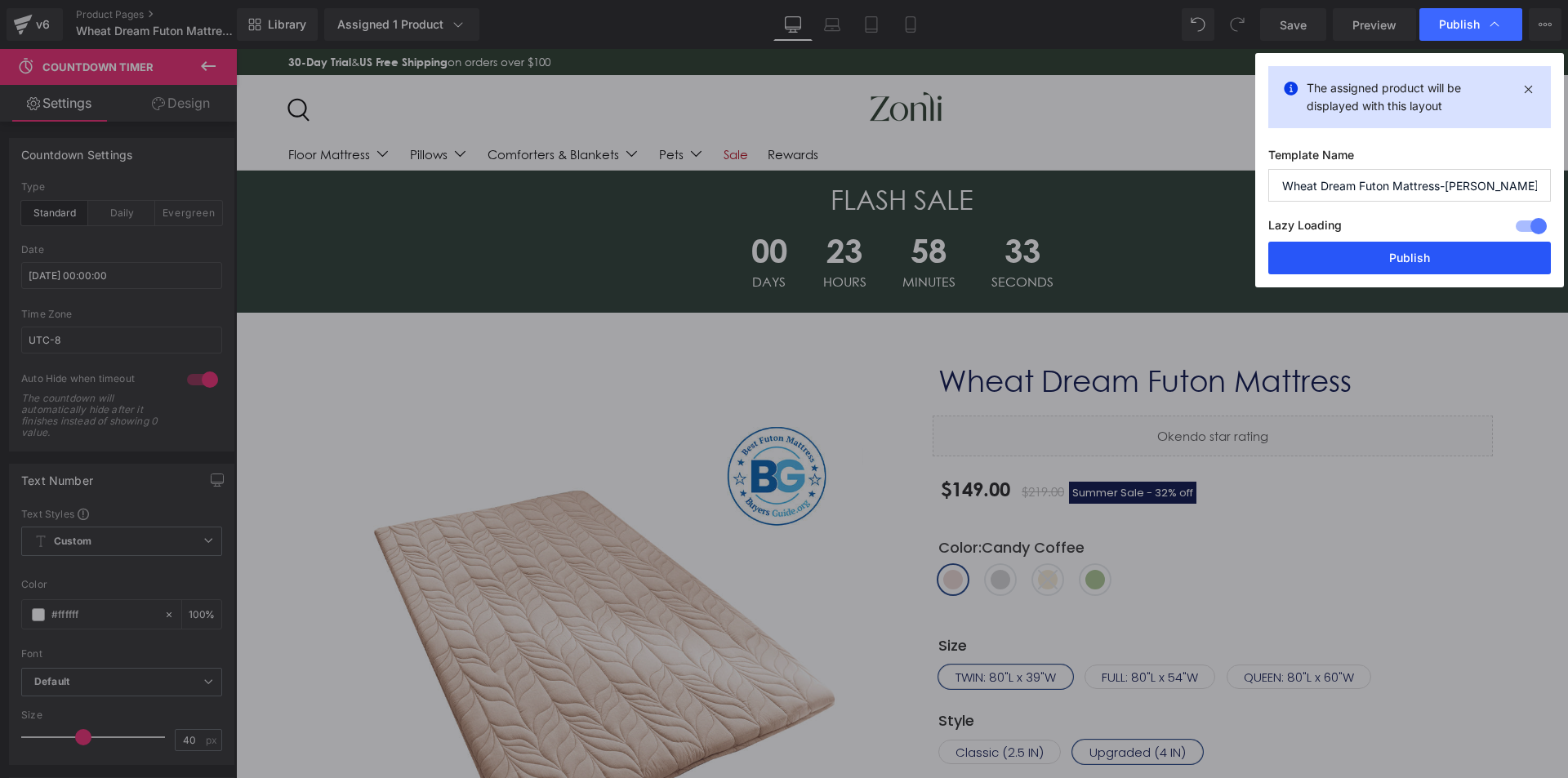
drag, startPoint x: 1413, startPoint y: 273, endPoint x: 1177, endPoint y: 207, distance: 245.1
click at [0, 0] on button "Publish" at bounding box center [0, 0] width 0 height 0
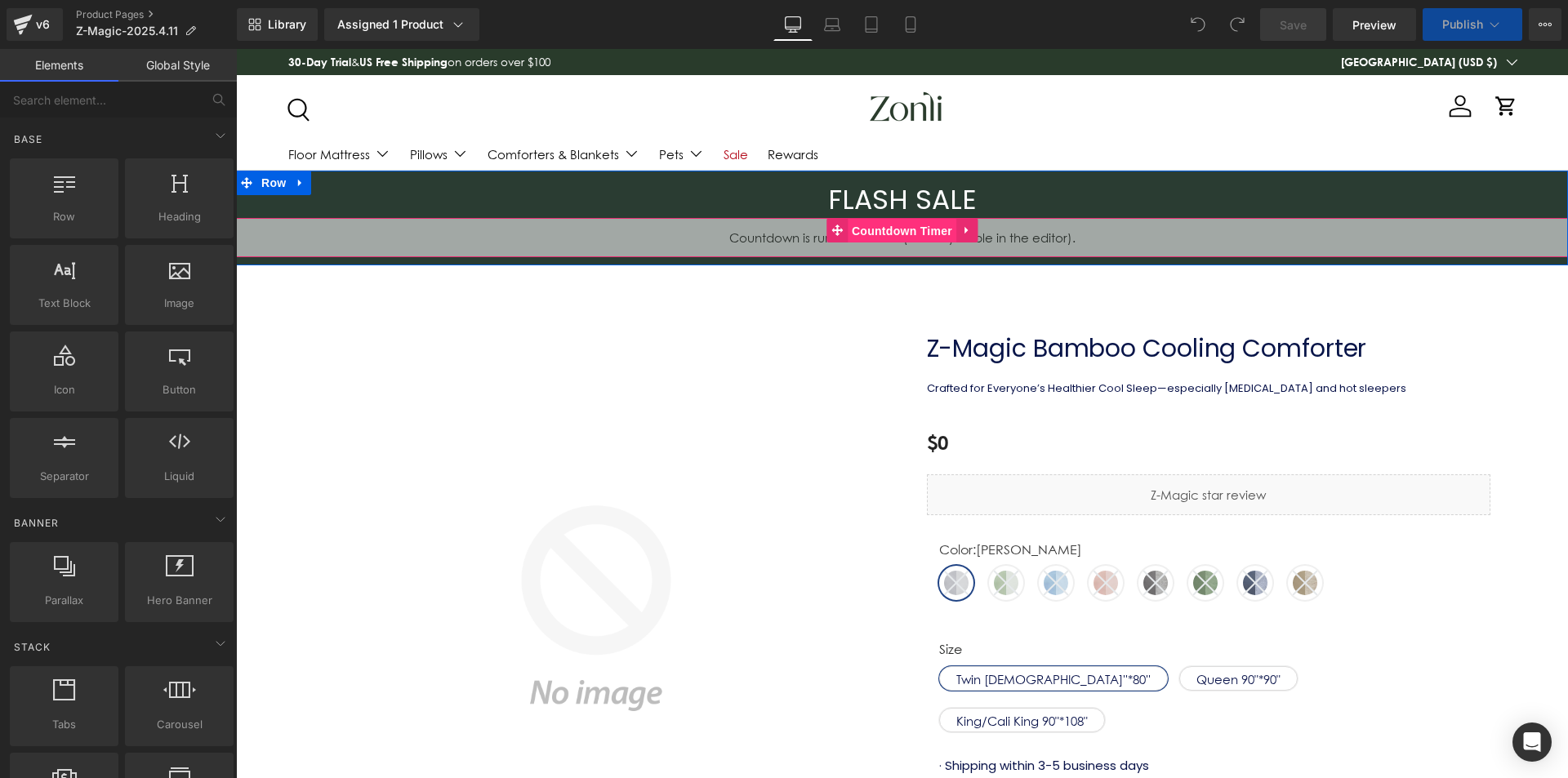
click at [898, 229] on span "Countdown Timer" at bounding box center [902, 231] width 108 height 24
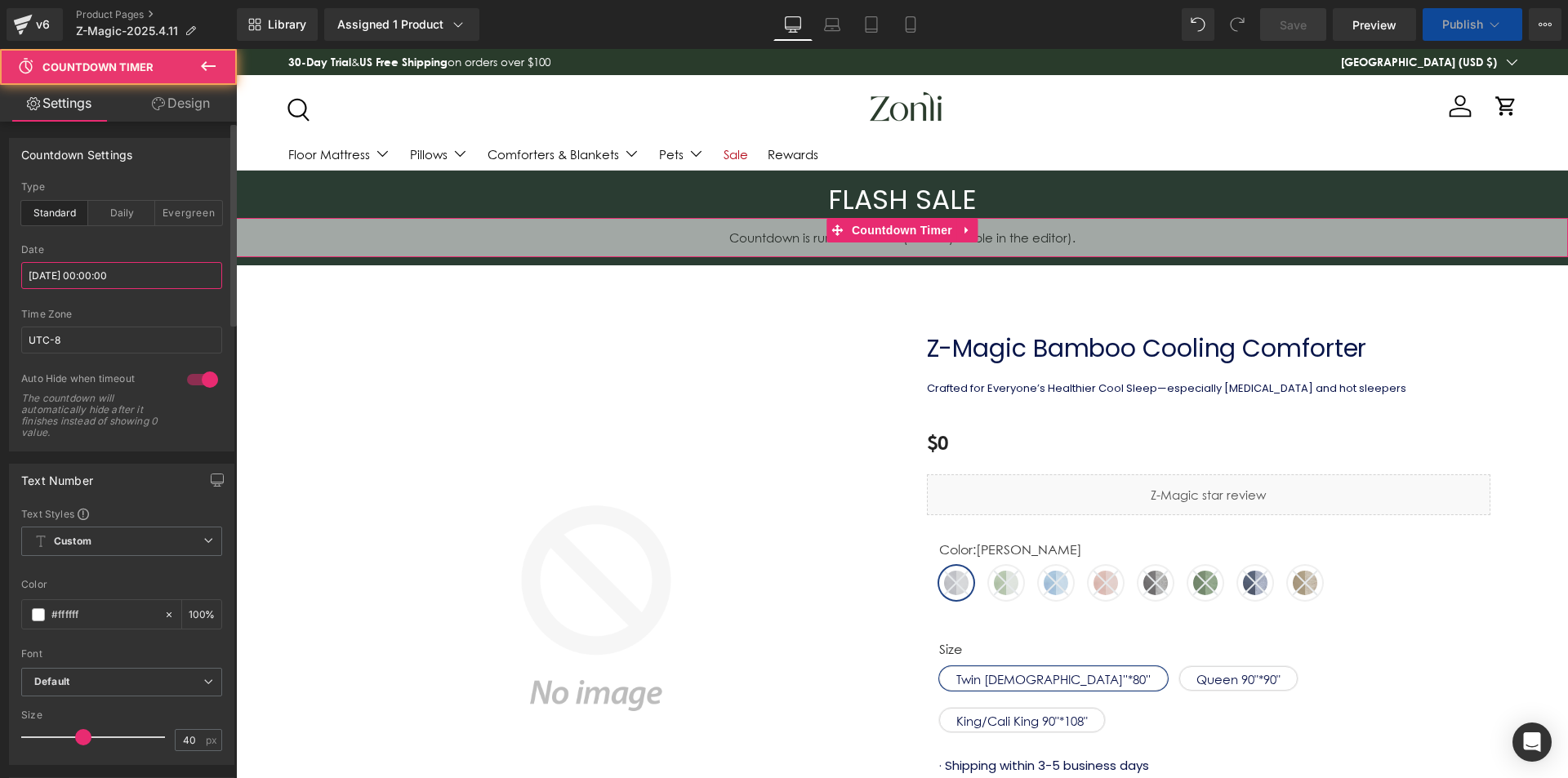
click at [110, 273] on input "[DATE] 00:00:00" at bounding box center [121, 275] width 201 height 27
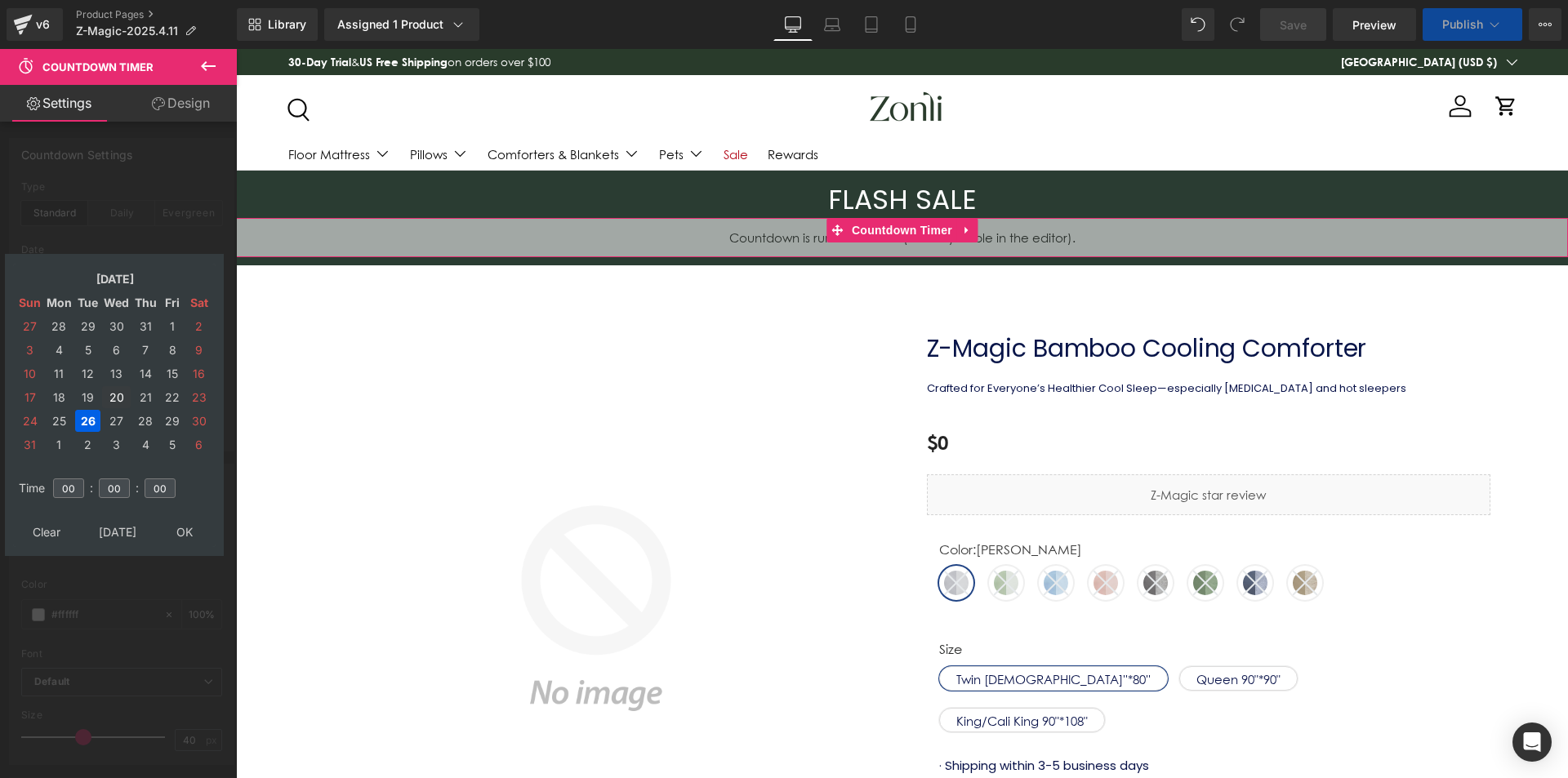
click at [122, 409] on table "Aug, 2025 Sun Mon Tue Wed Thu Fri Sat 27 28 29 30 31 1 2 3 4 5 6 7 8 9 10 11 12…" at bounding box center [114, 361] width 202 height 196
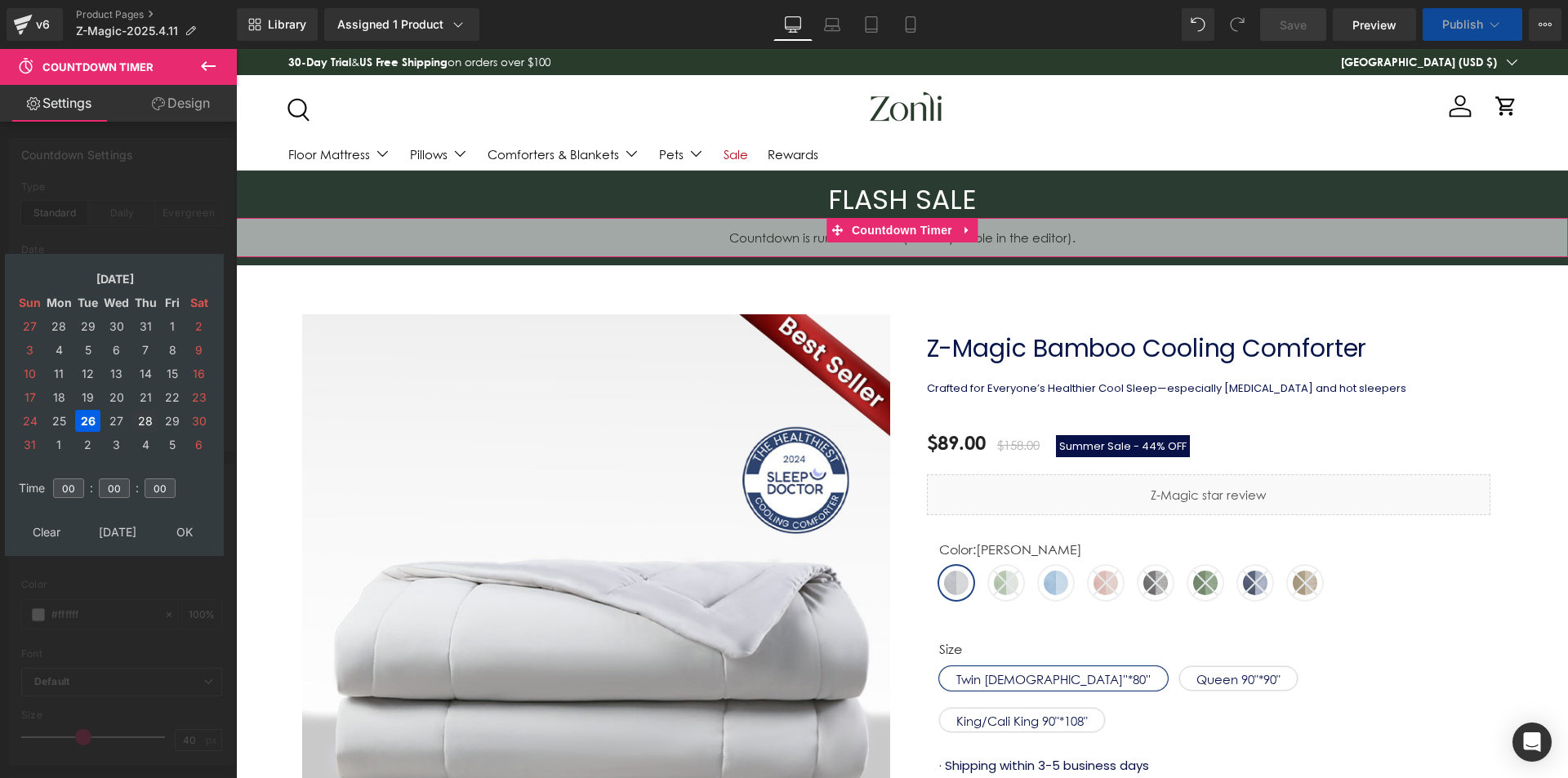
click at [115, 419] on td "27" at bounding box center [116, 421] width 28 height 22
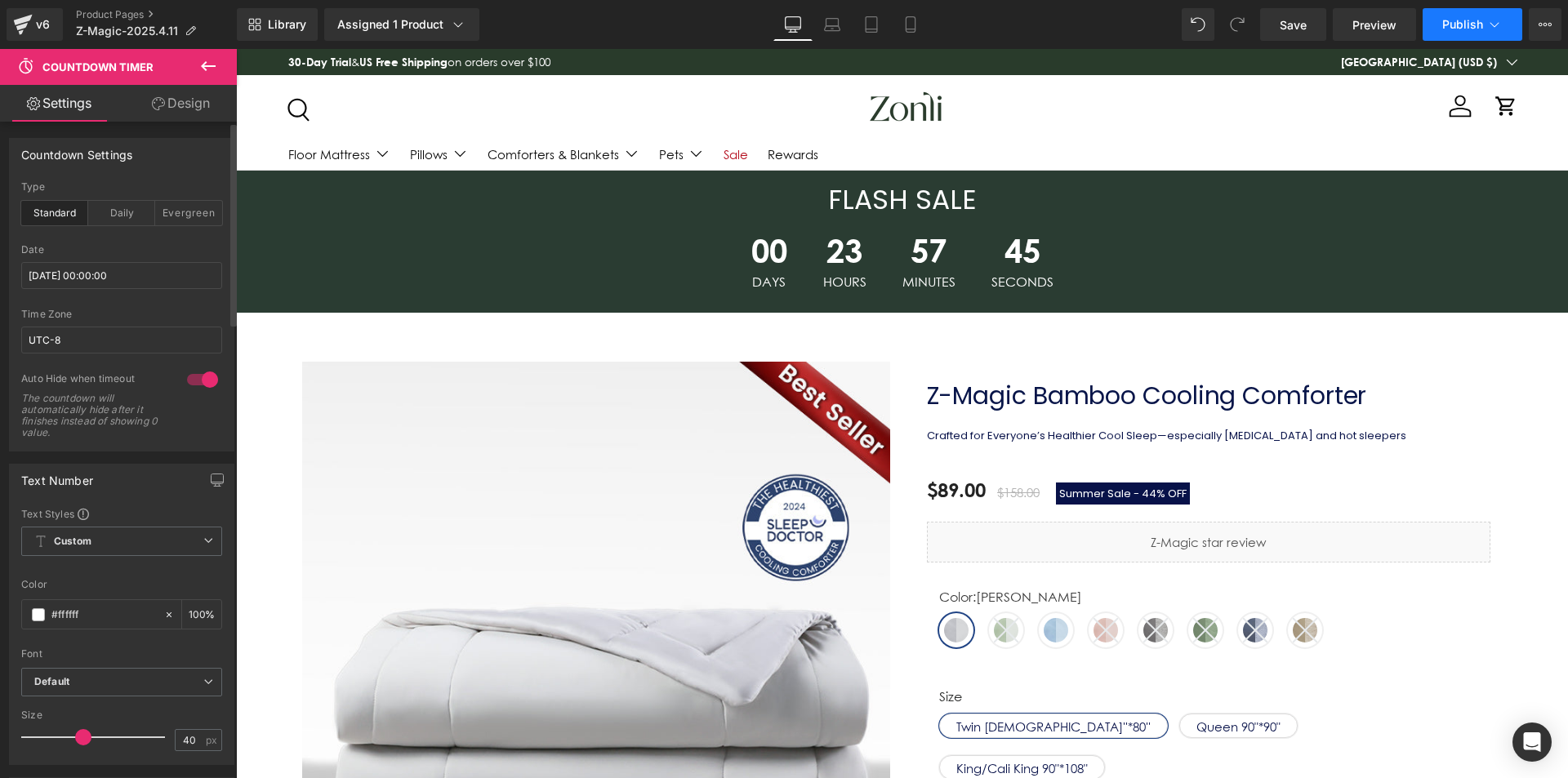
click at [1472, 22] on span "Publish" at bounding box center [1462, 24] width 40 height 13
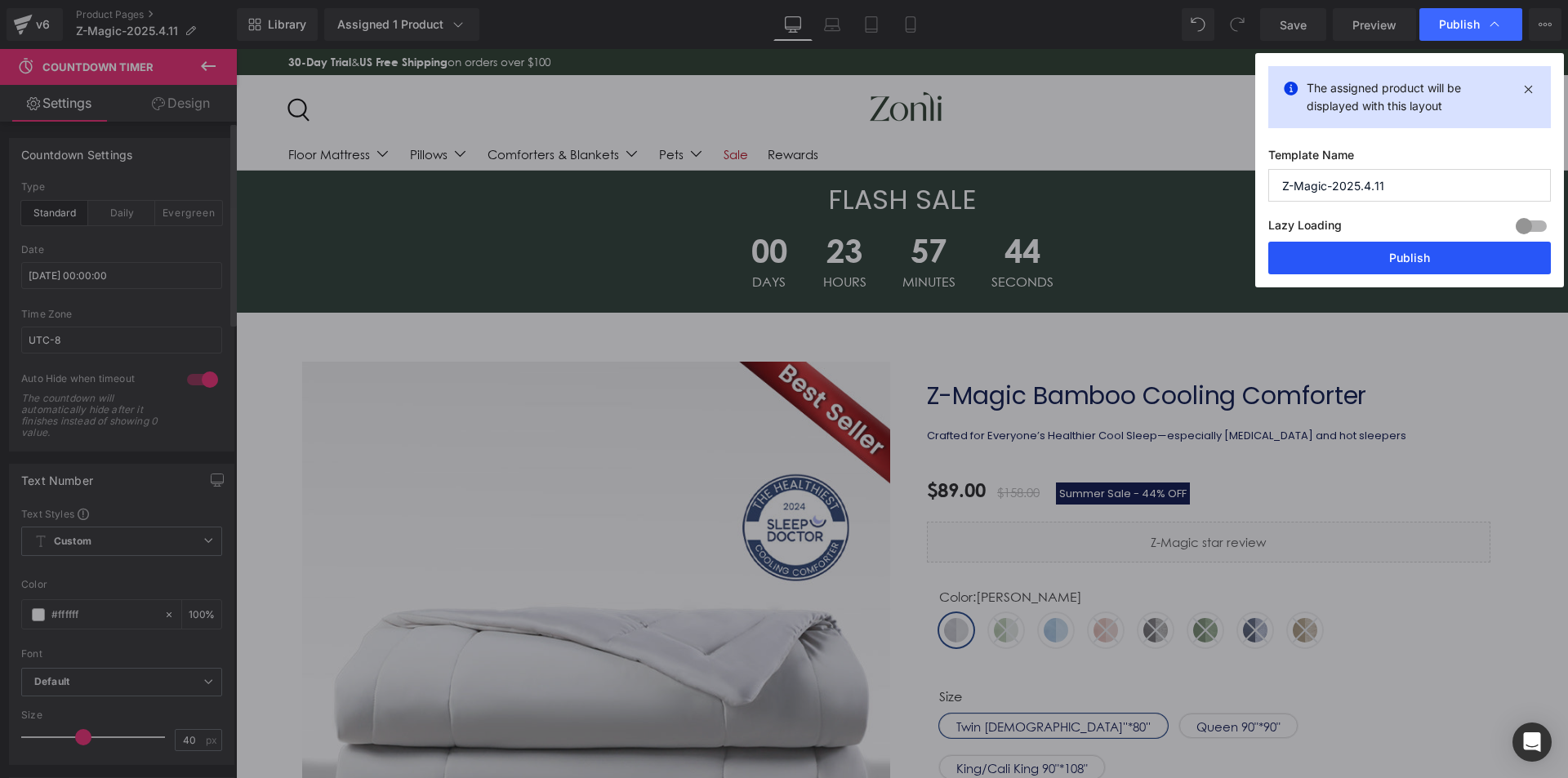
click at [1410, 262] on button "Publish" at bounding box center [1410, 258] width 282 height 33
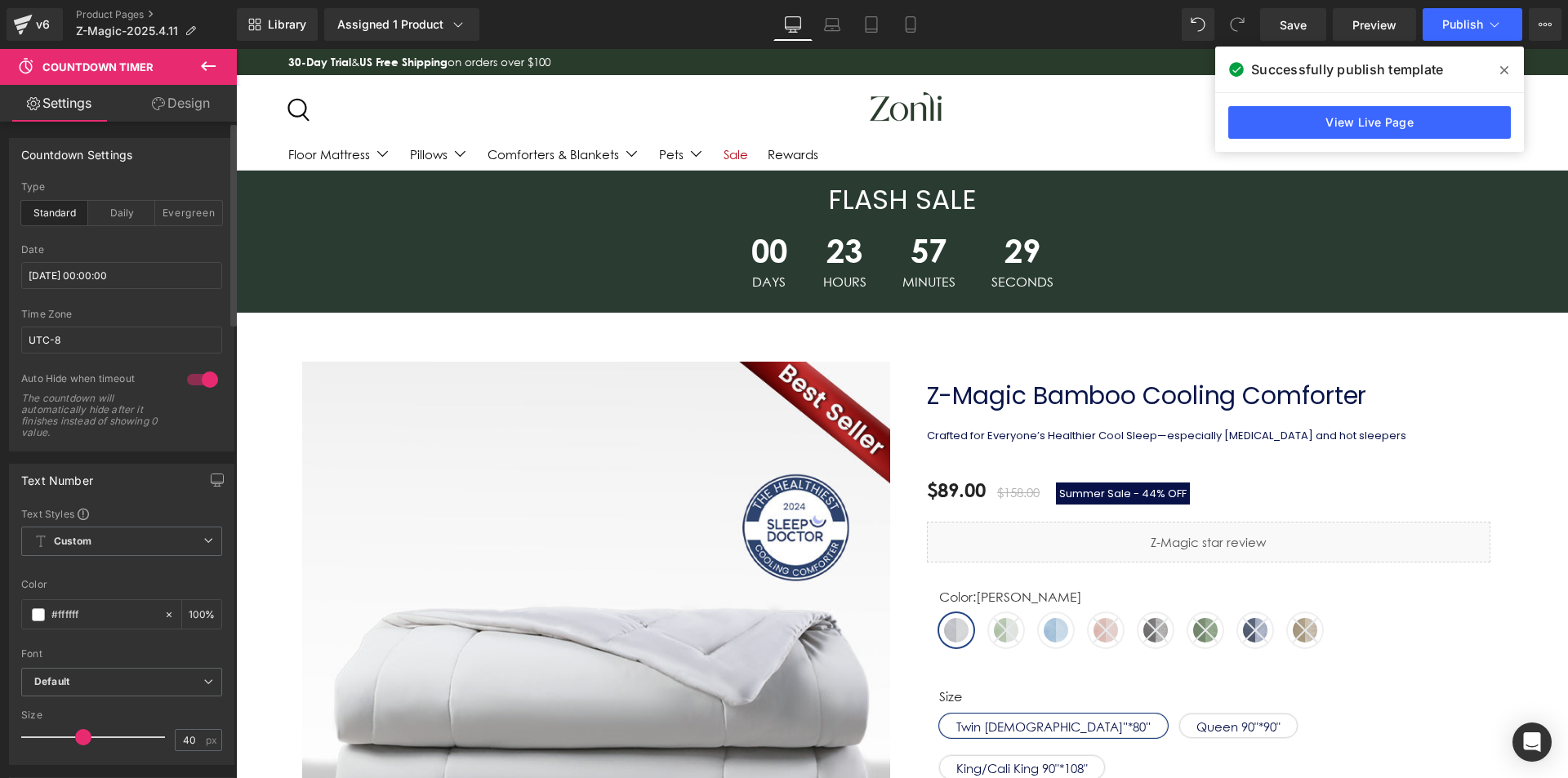
click at [1503, 77] on span at bounding box center [1504, 70] width 26 height 26
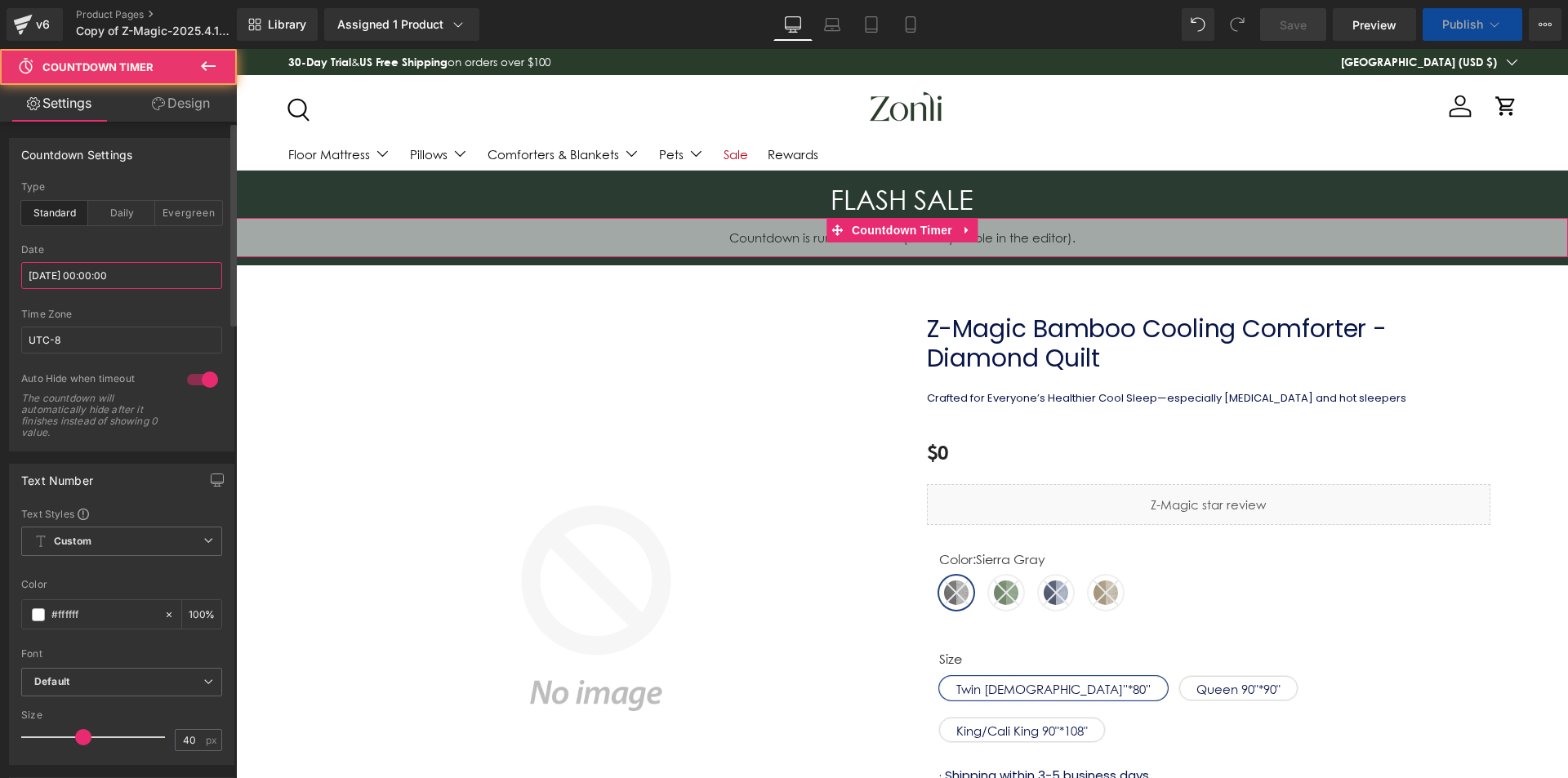
click at [143, 282] on input "[DATE] 00:00:00" at bounding box center [121, 275] width 201 height 27
